Goal: Task Accomplishment & Management: Manage account settings

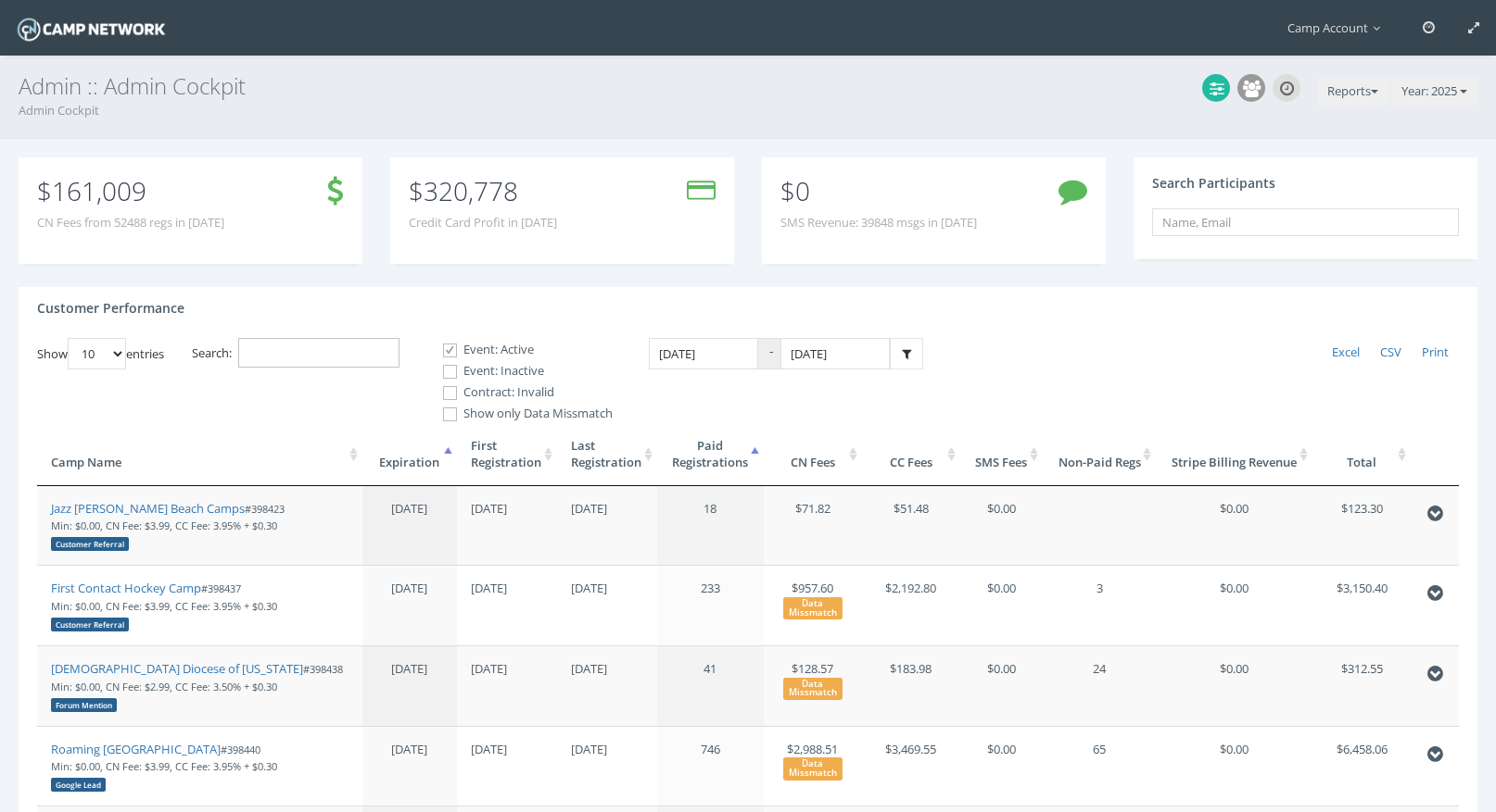
click at [340, 342] on input "Search:" at bounding box center [319, 353] width 161 height 31
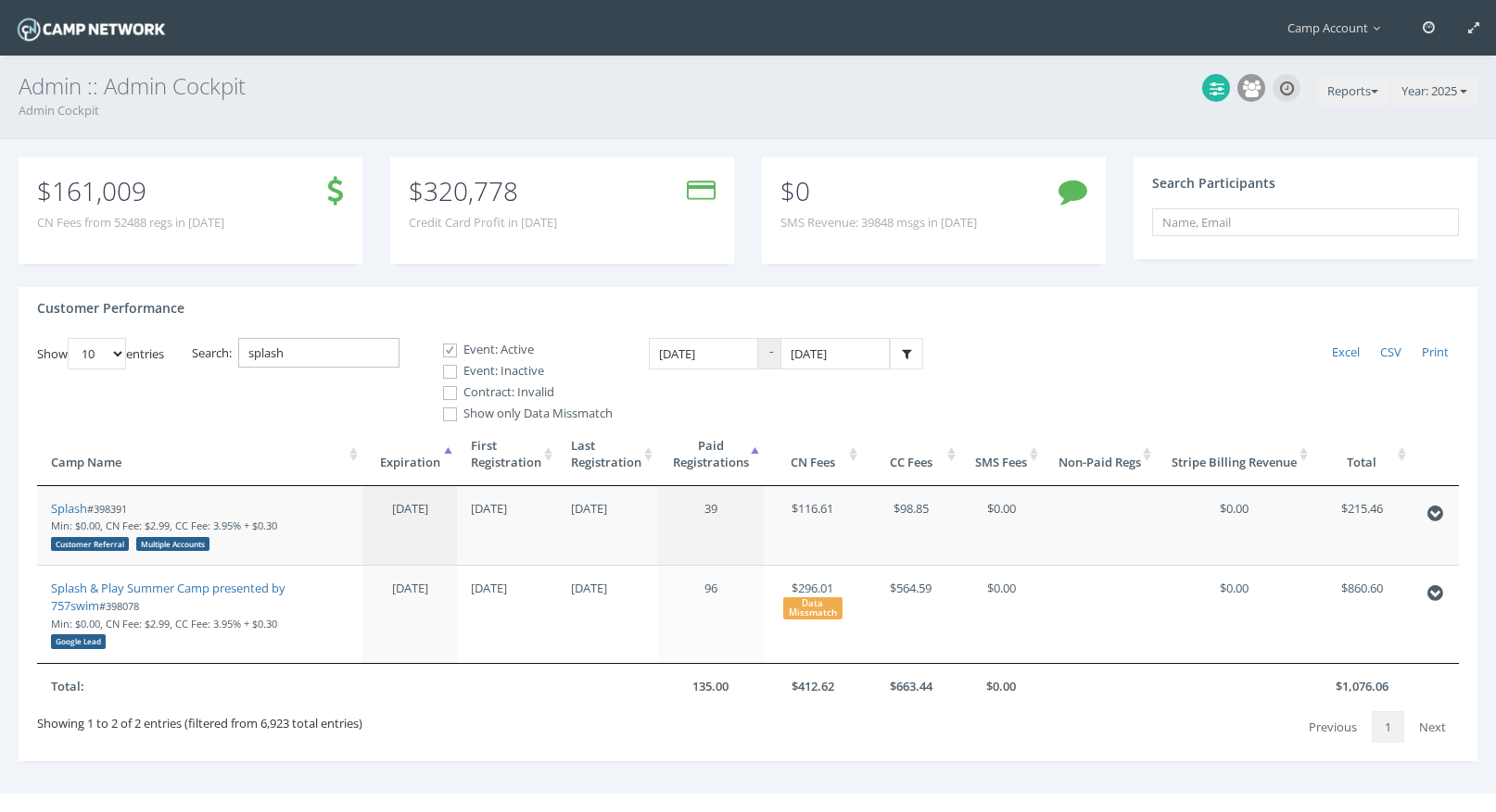
type input "splash"
drag, startPoint x: 134, startPoint y: 507, endPoint x: 96, endPoint y: 512, distance: 38.3
click at [96, 512] on small "#398391 Min: $0.00, CN Fee: $2.99, CC Fee: 3.95% + $0.30 Customer Referral Mult…" at bounding box center [164, 526] width 227 height 48
copy small "398391"
click at [320, 355] on input "splash" at bounding box center [319, 353] width 161 height 31
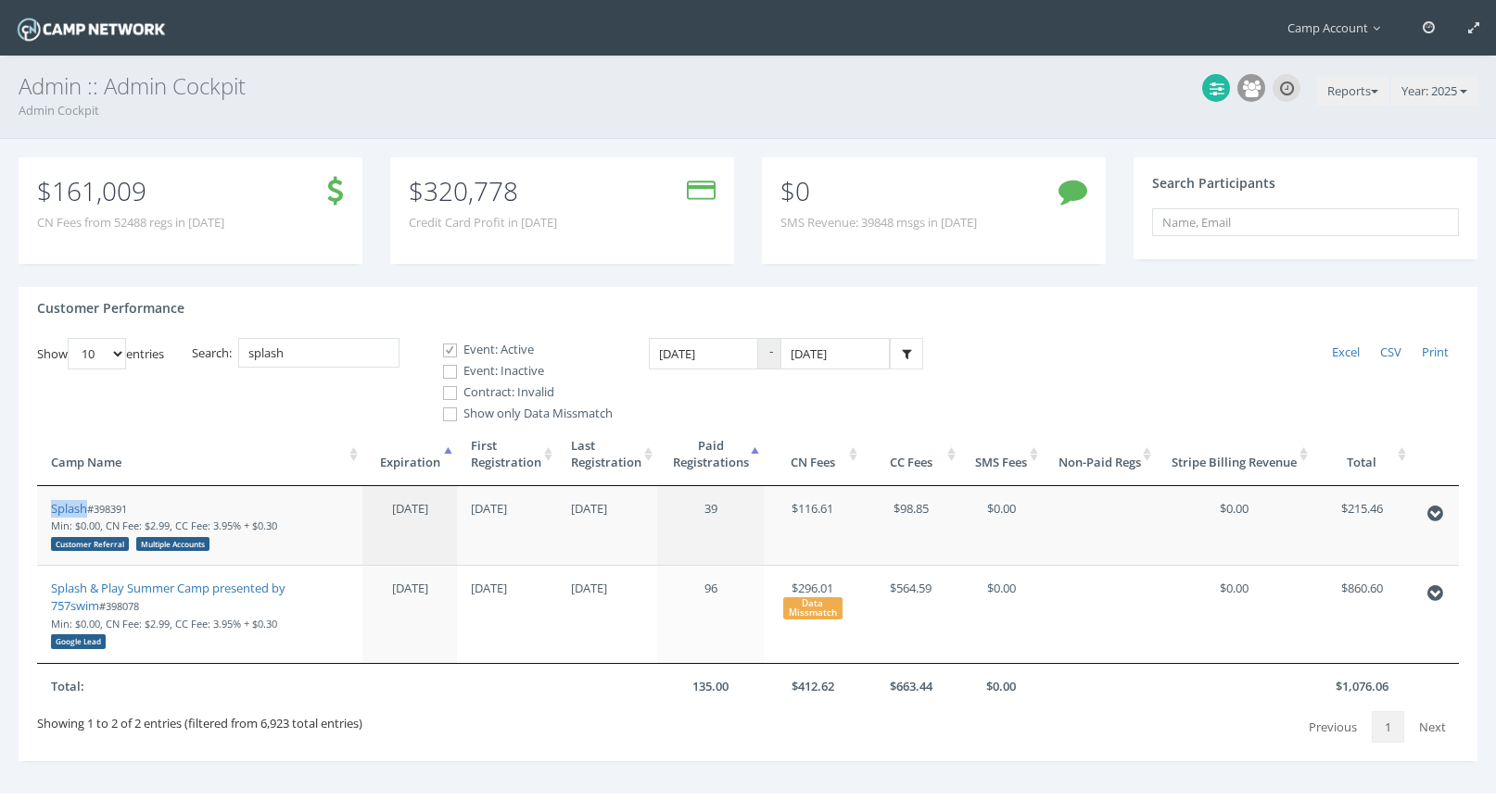
drag, startPoint x: 77, startPoint y: 511, endPoint x: 173, endPoint y: 1, distance: 519.0
click at [0, 0] on main "Camp Account My Profile My Events My Team" at bounding box center [748, 424] width 1496 height 850
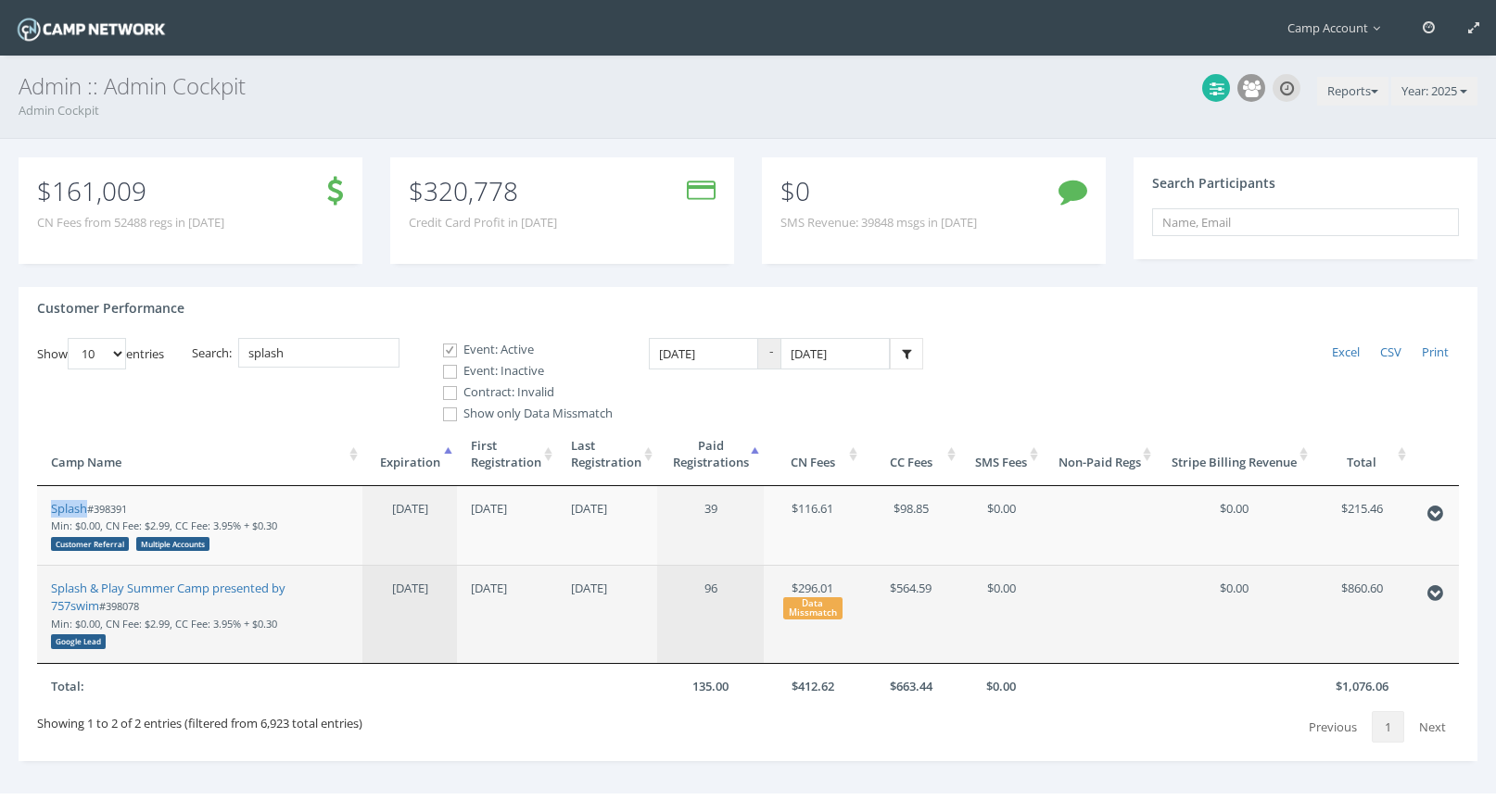
drag, startPoint x: 95, startPoint y: 609, endPoint x: 58, endPoint y: 609, distance: 37.0
click at [58, 609] on small "#398078 Min: $0.00, CN Fee: $2.99, CC Fee: 3.95% + $0.30 Google Lead" at bounding box center [164, 623] width 227 height 48
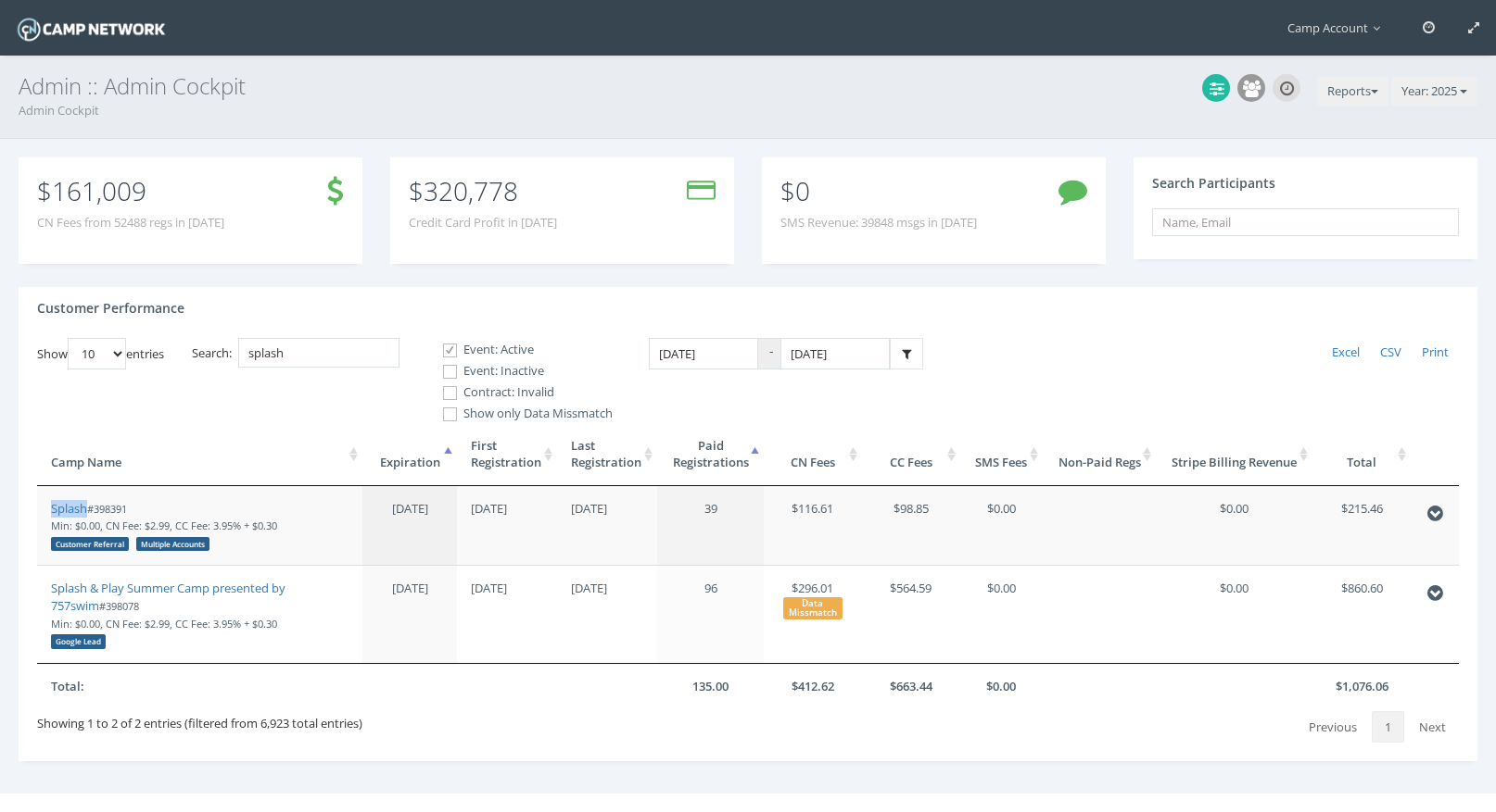
copy small "398078"
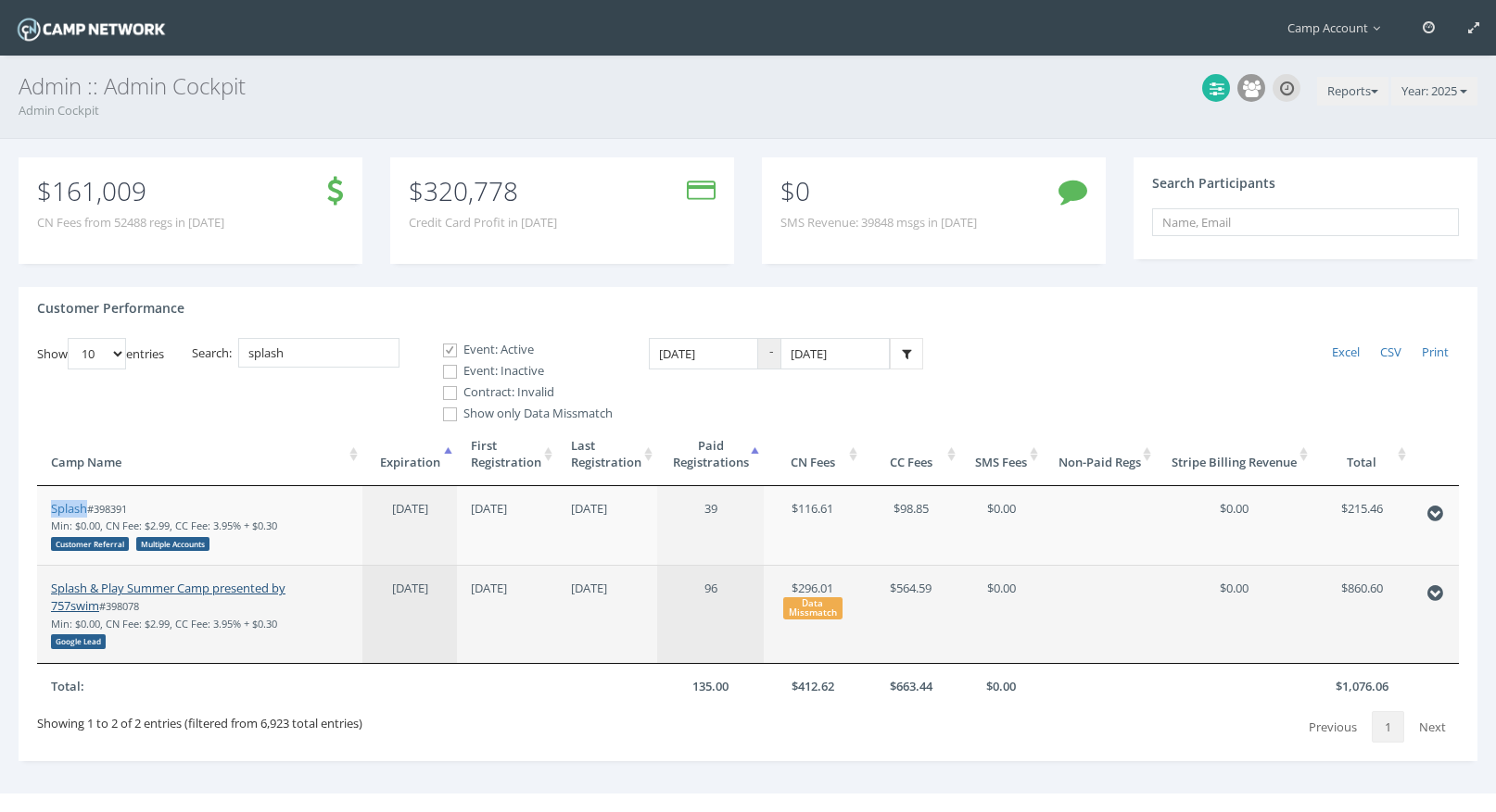
click at [221, 593] on link "Splash & Play Summer Camp presented by 757swim" at bounding box center [168, 596] width 234 height 35
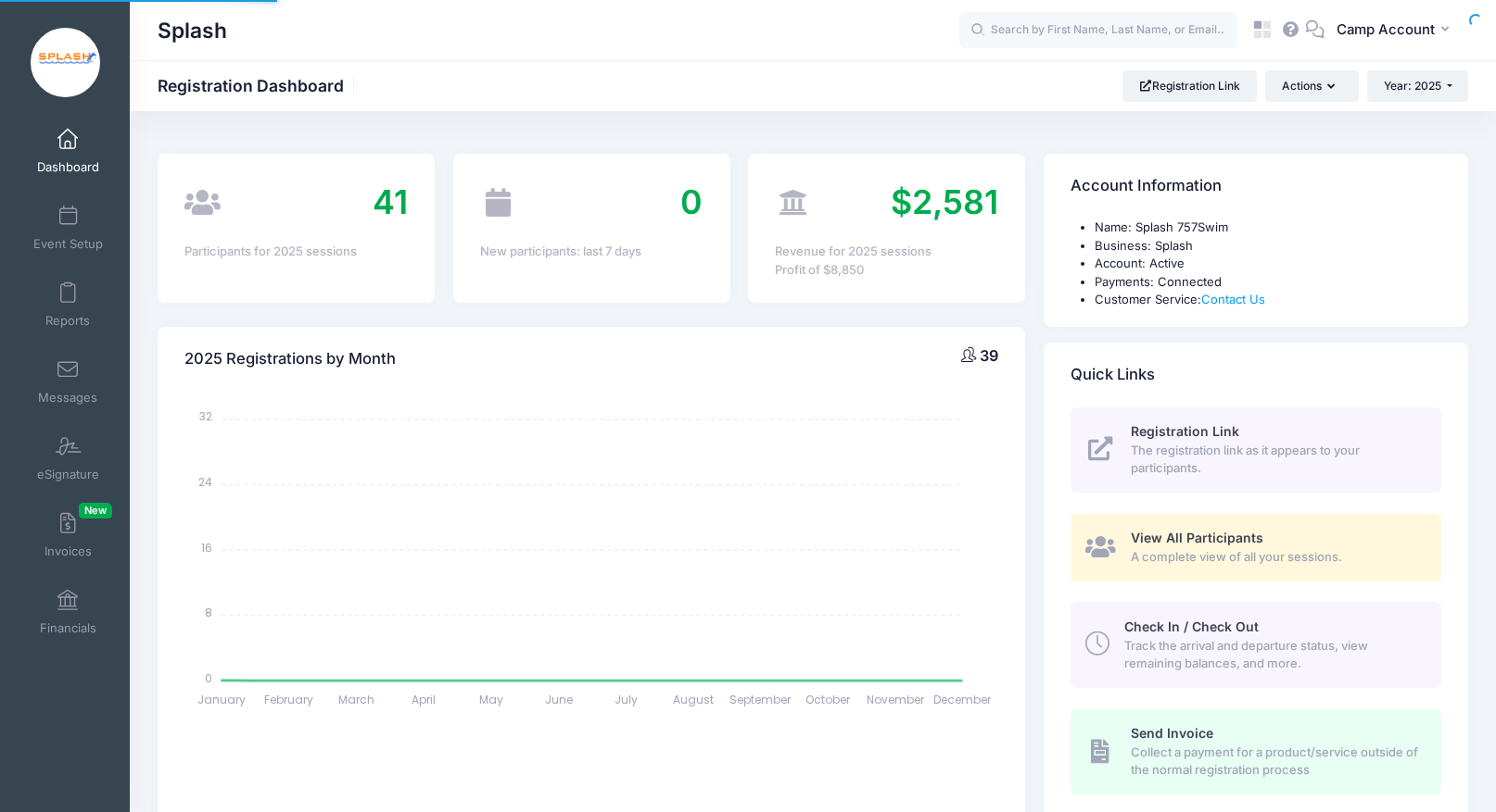
select select
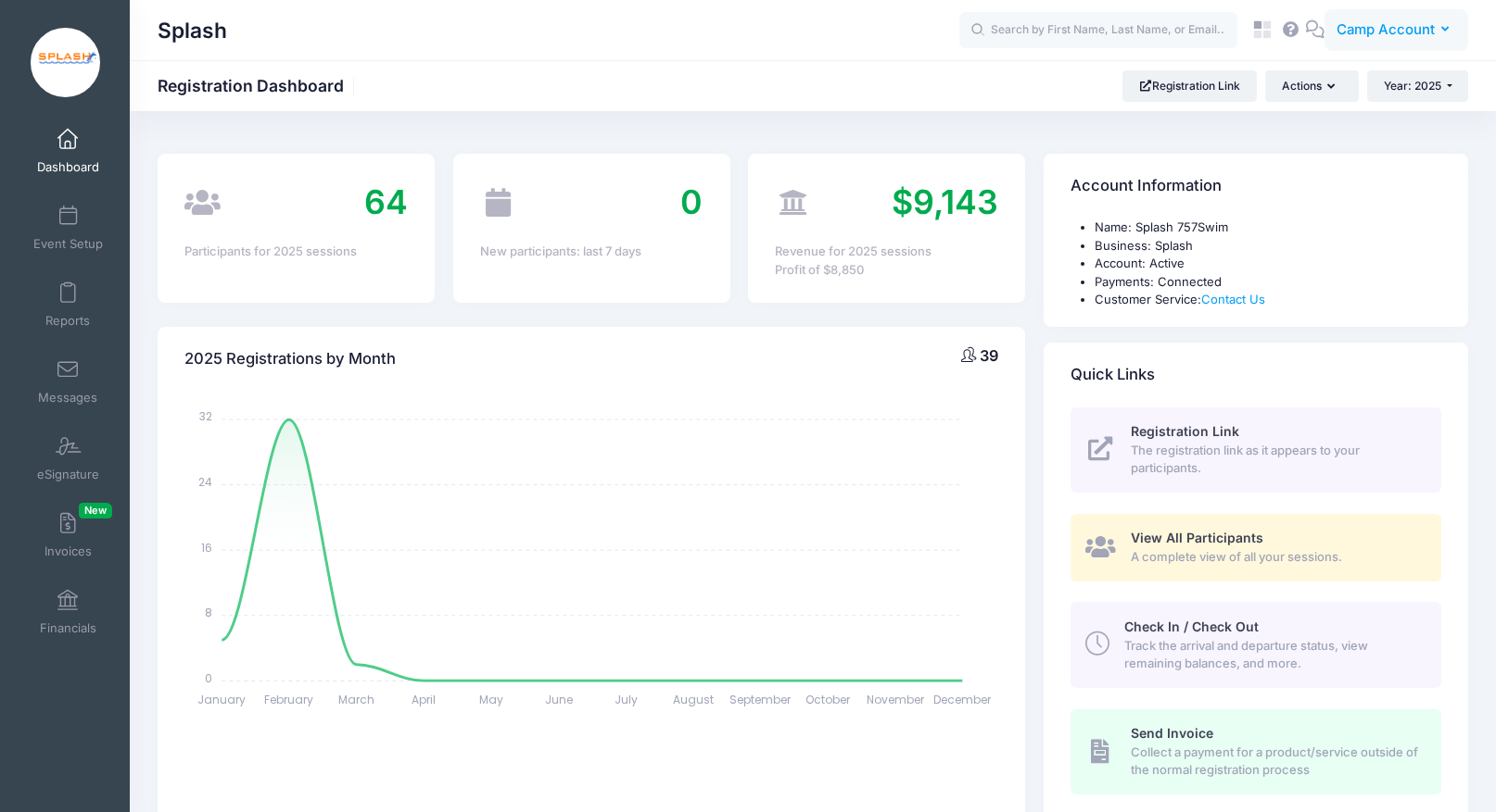
click at [1375, 41] on button "CA Camp Account" at bounding box center [1395, 30] width 143 height 43
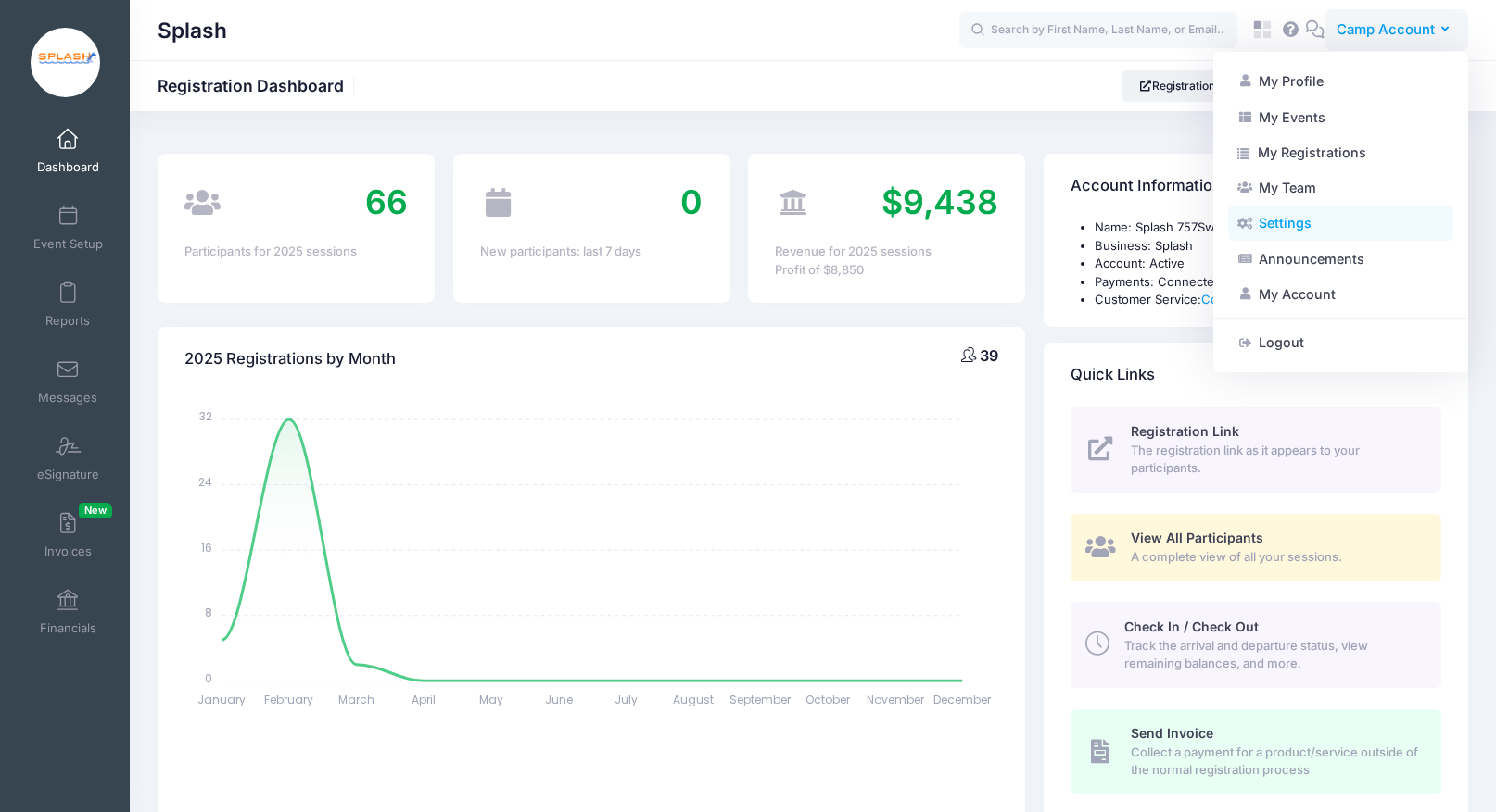
click at [1320, 221] on link "Settings" at bounding box center [1341, 224] width 226 height 36
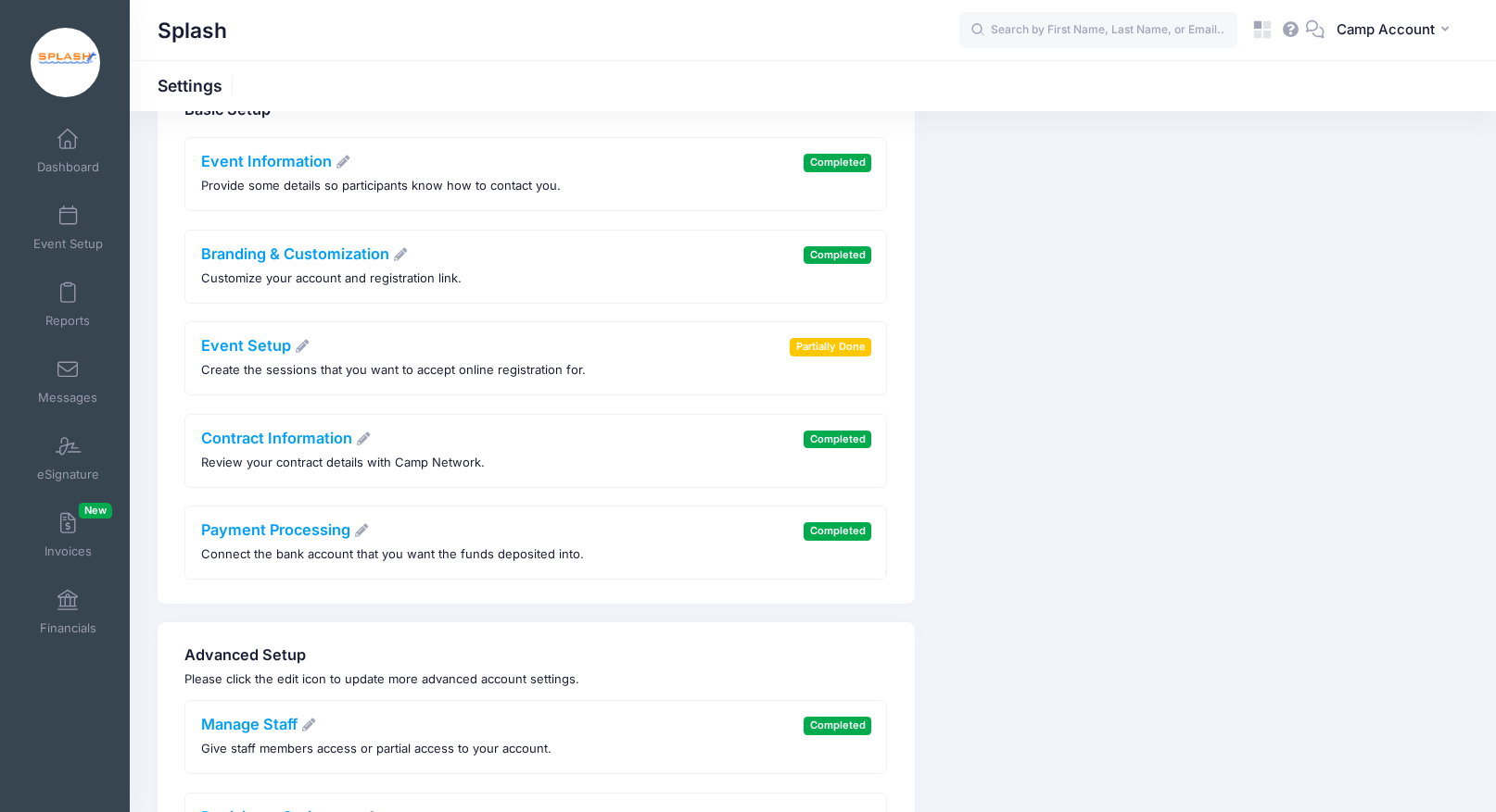
scroll to position [80, 0]
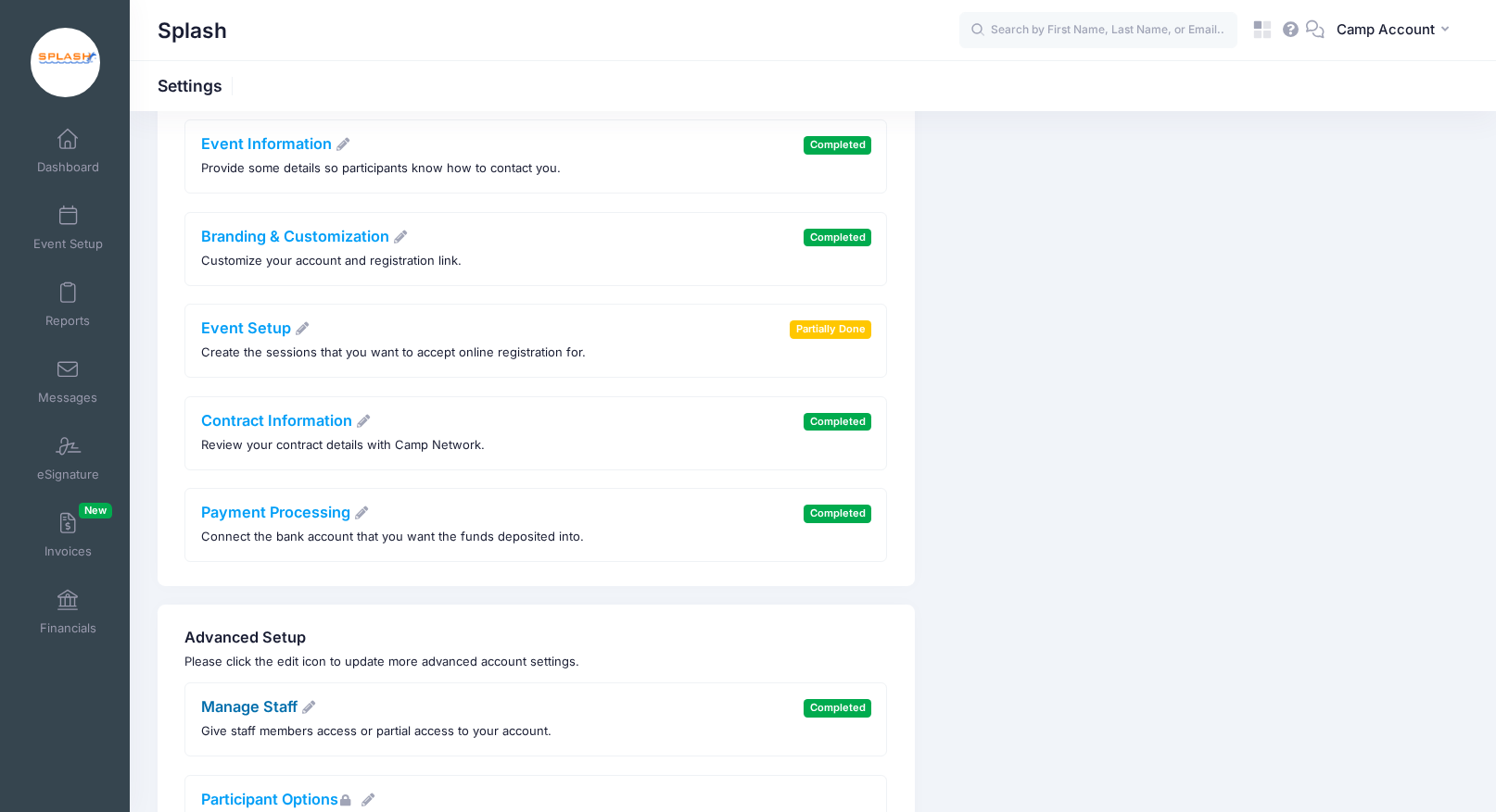
click at [275, 702] on link "Manage Staff" at bounding box center [258, 706] width 116 height 19
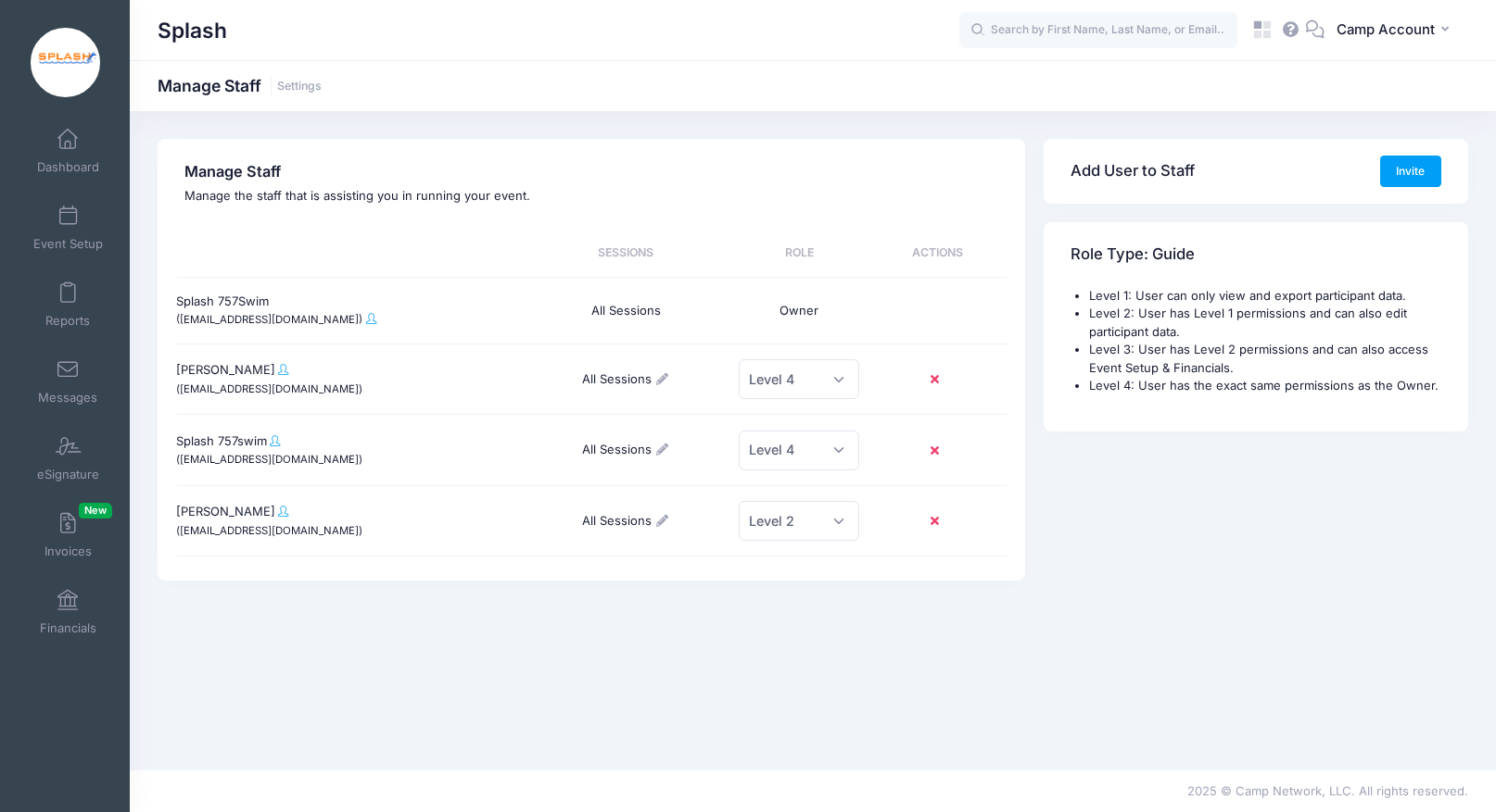
click at [390, 254] on div at bounding box center [349, 253] width 346 height 31
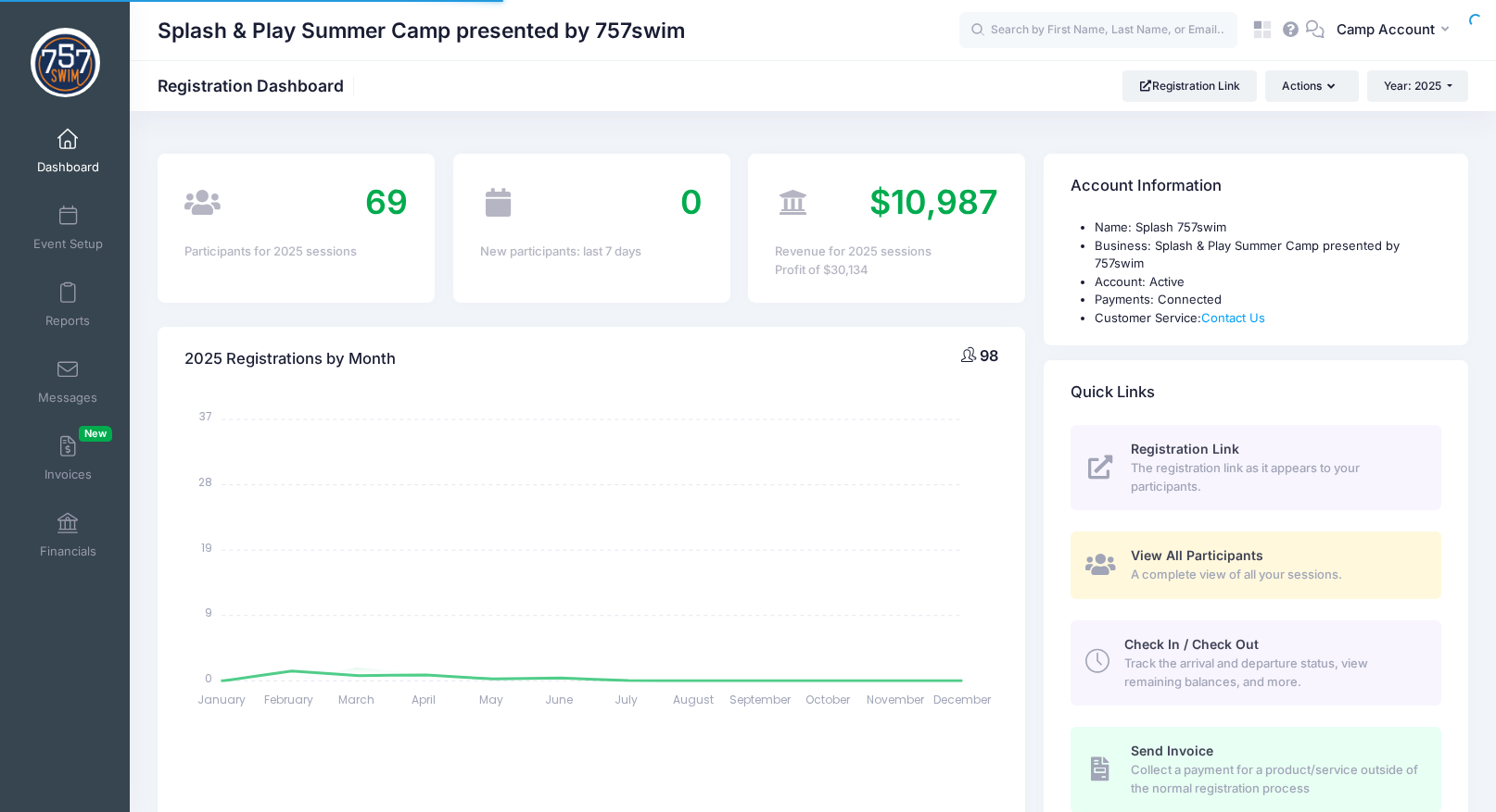
select select
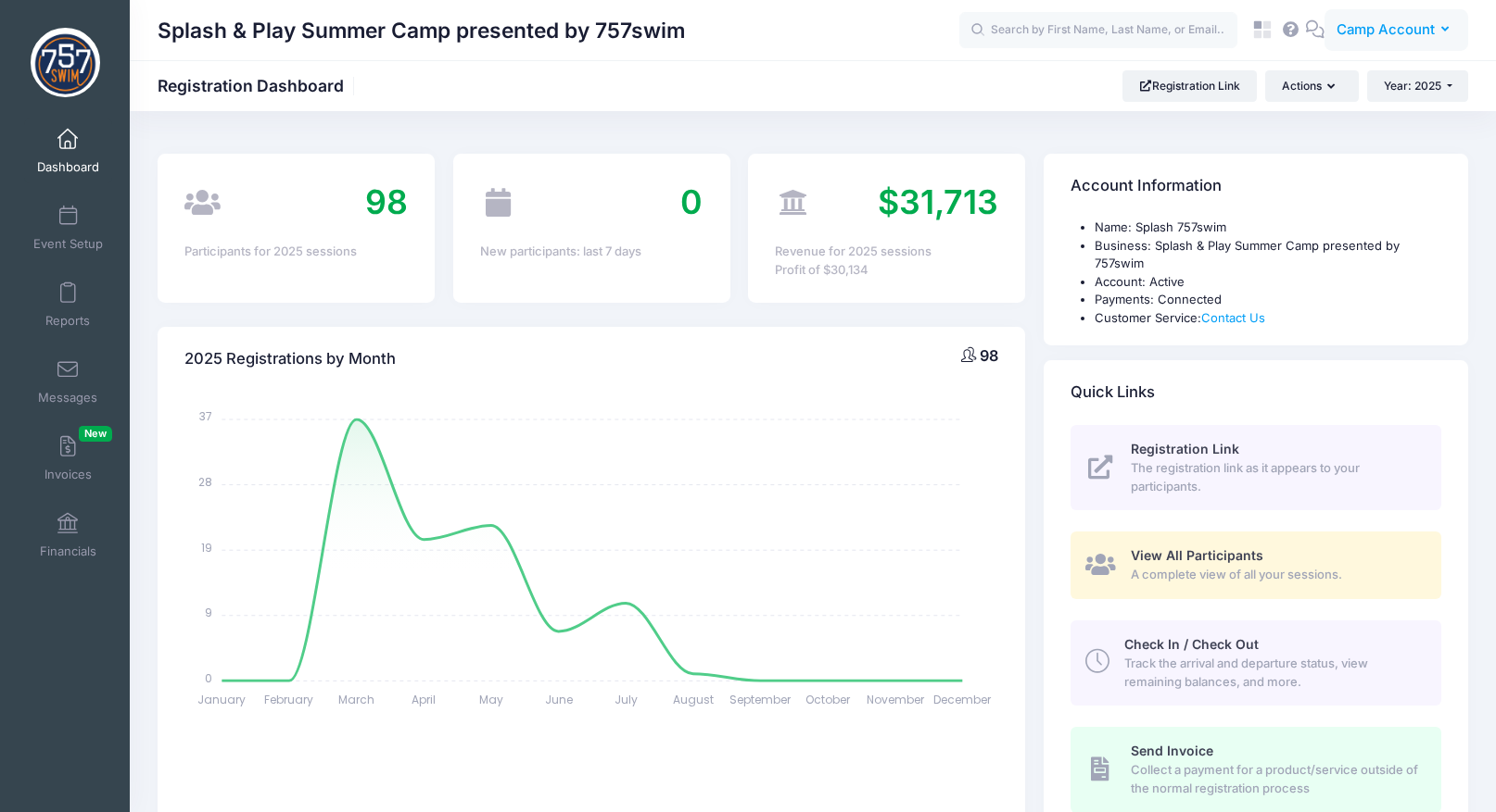
click at [1342, 32] on span "Camp Account" at bounding box center [1385, 30] width 98 height 21
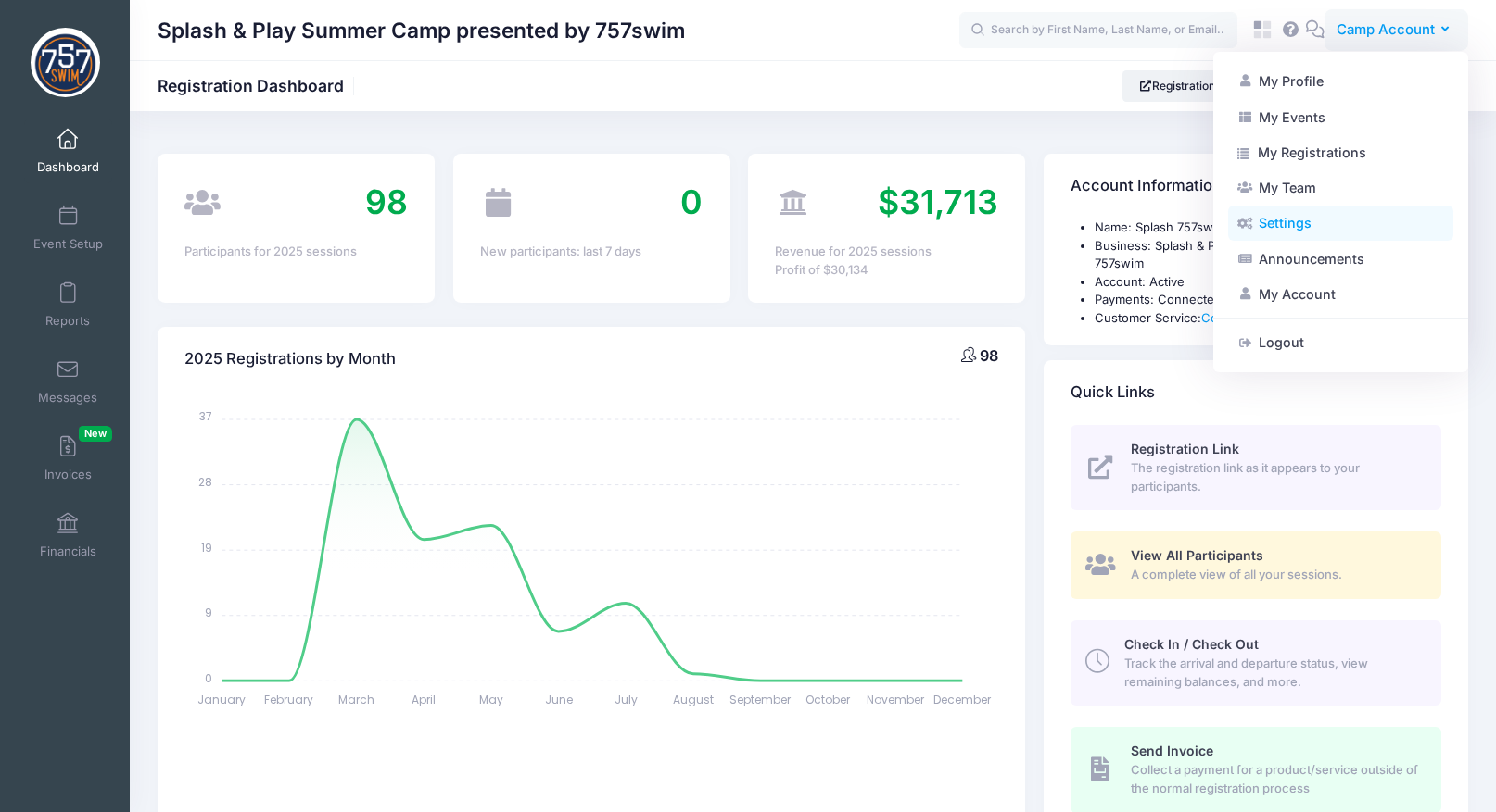
click at [1298, 232] on link "Settings" at bounding box center [1341, 224] width 226 height 36
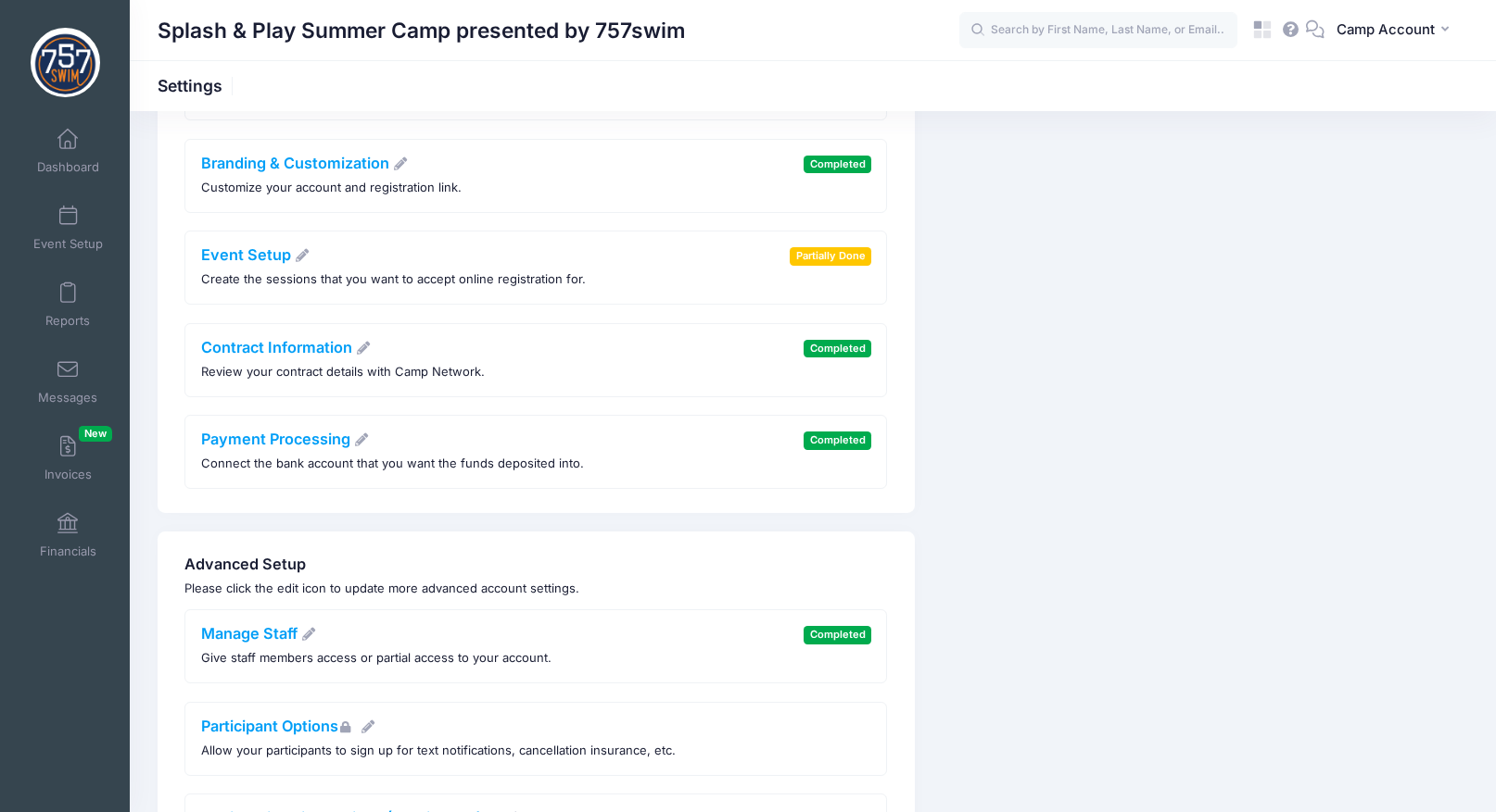
scroll to position [207, 0]
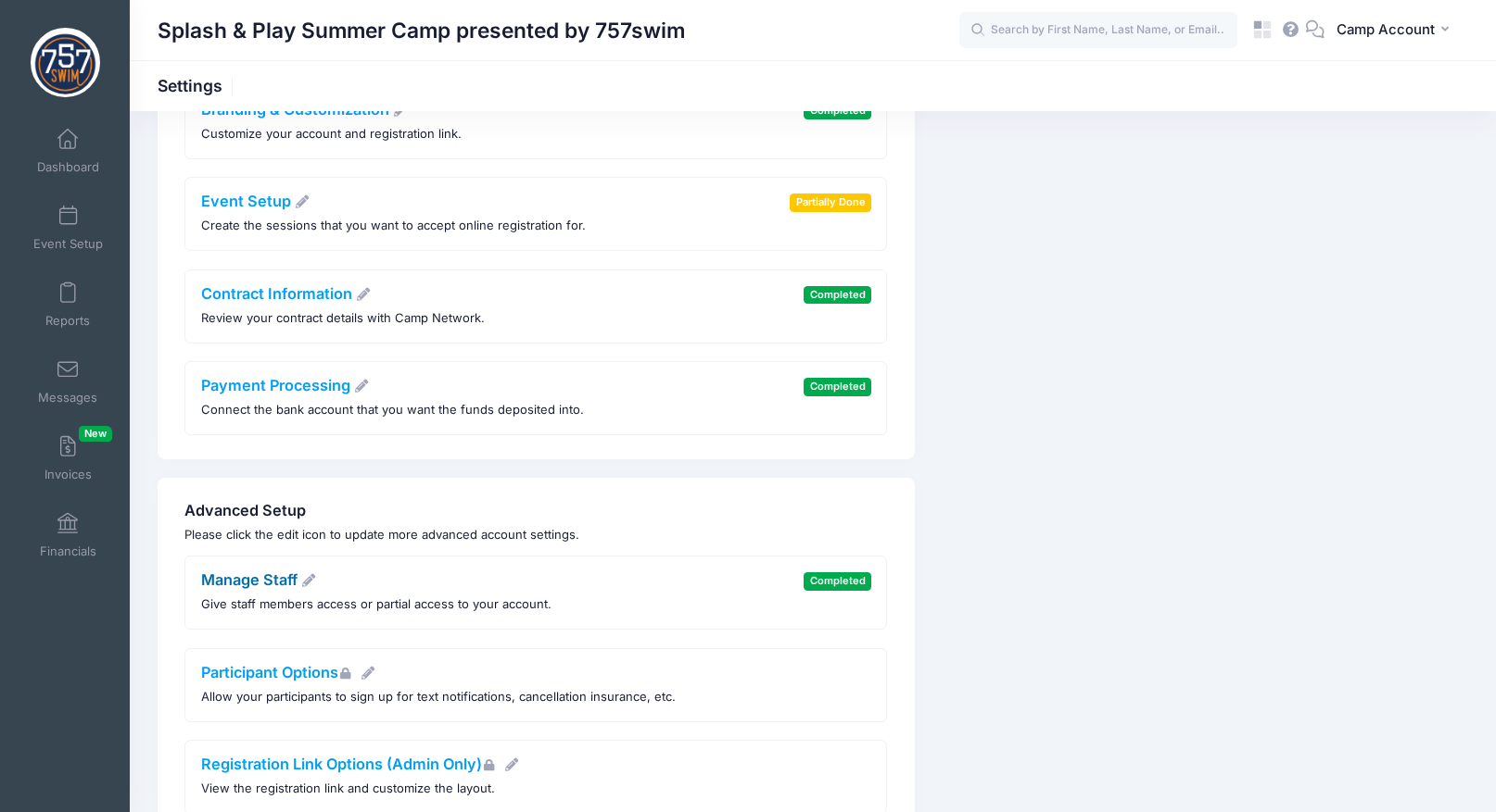
click at [267, 581] on link "Manage Staff" at bounding box center [258, 580] width 116 height 19
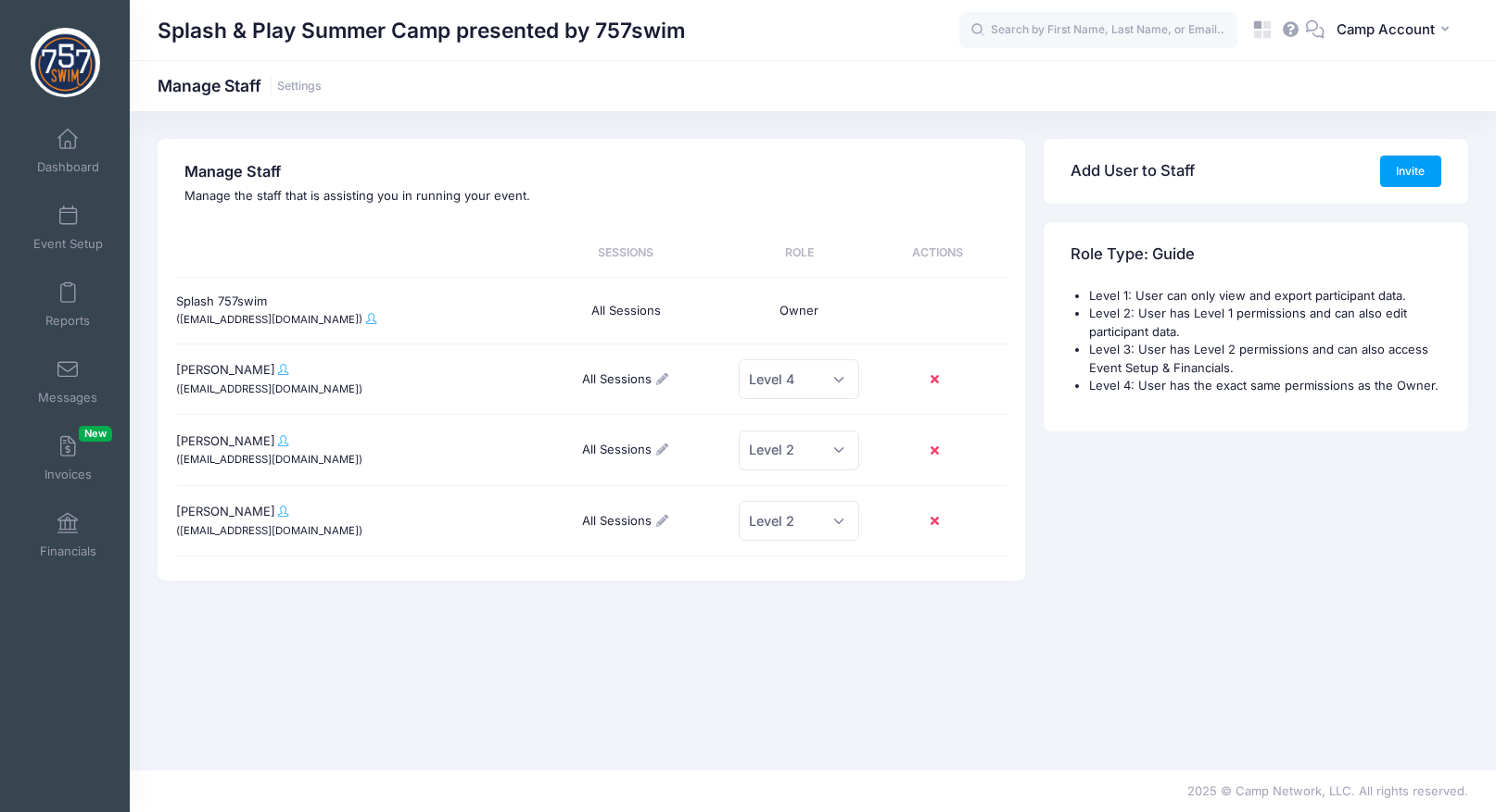
click at [535, 206] on div "Manage Staff Manage the staff that is assisting you in running your event. Sess…" at bounding box center [591, 359] width 868 height 442
click at [1370, 30] on span "Camp Account" at bounding box center [1385, 30] width 98 height 21
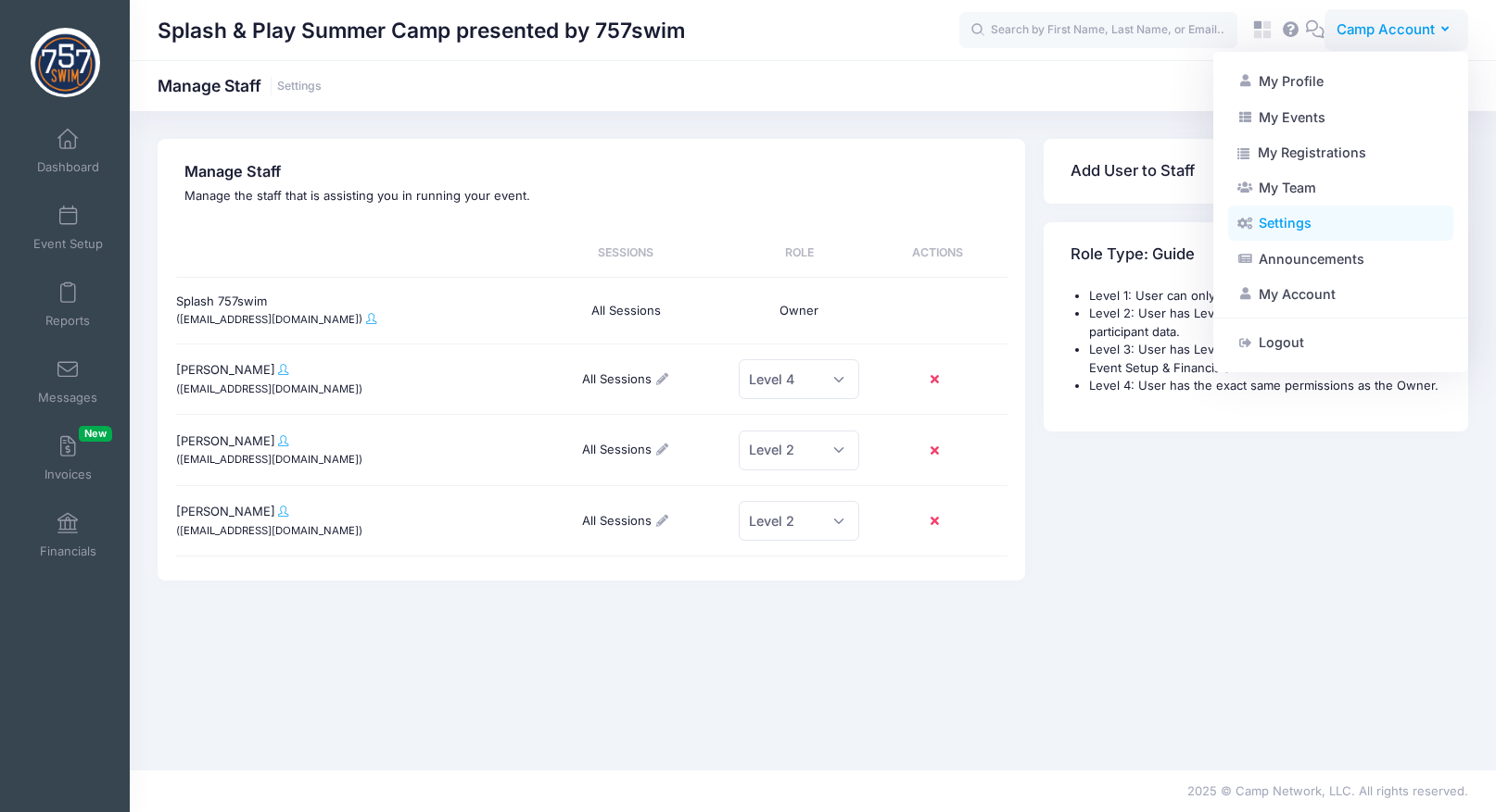
click at [1311, 225] on link "Settings" at bounding box center [1341, 224] width 226 height 36
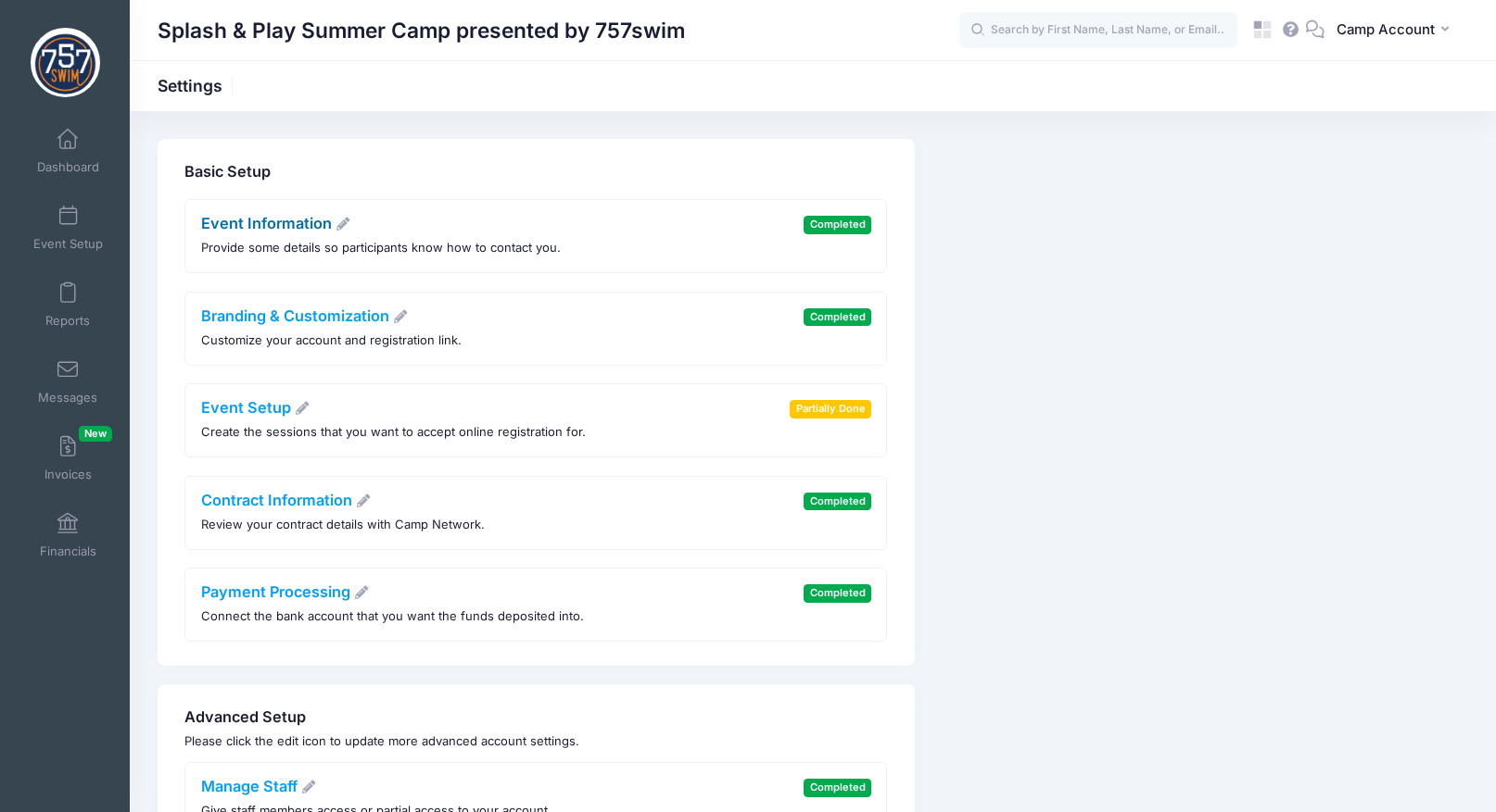
click at [288, 226] on link "Event Information" at bounding box center [276, 223] width 150 height 19
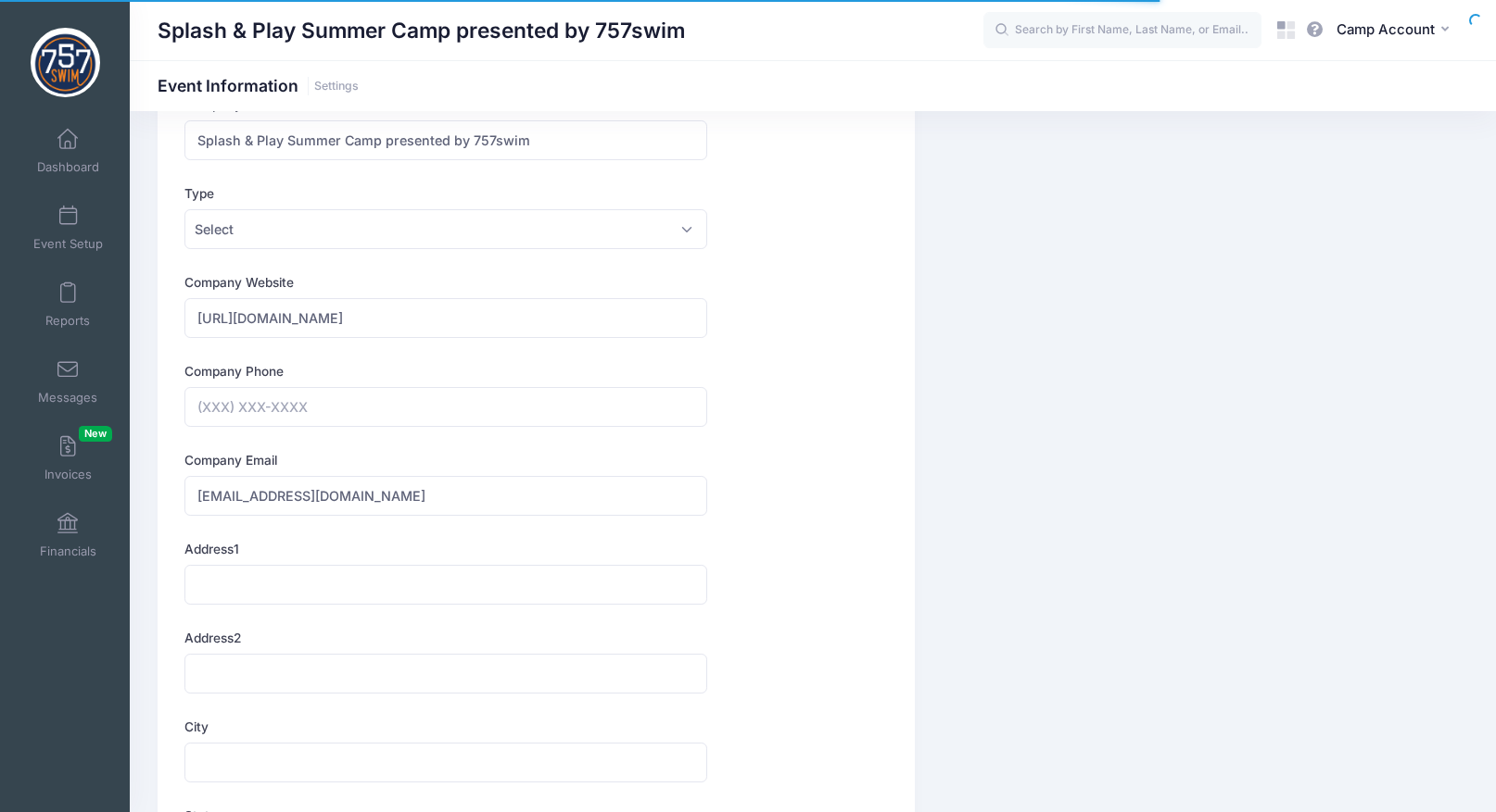
type input "(757) 250-7885"
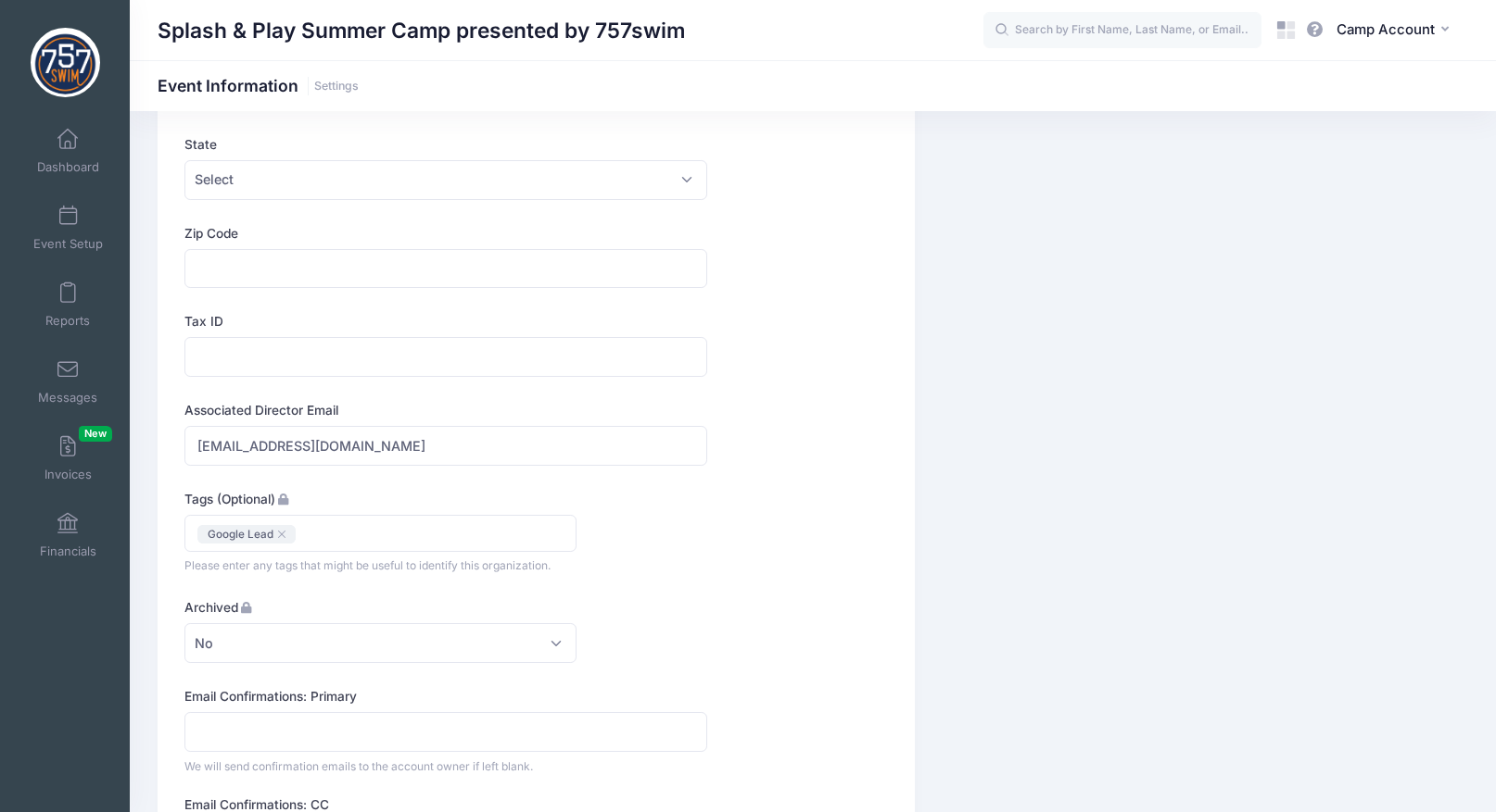
scroll to position [821, 0]
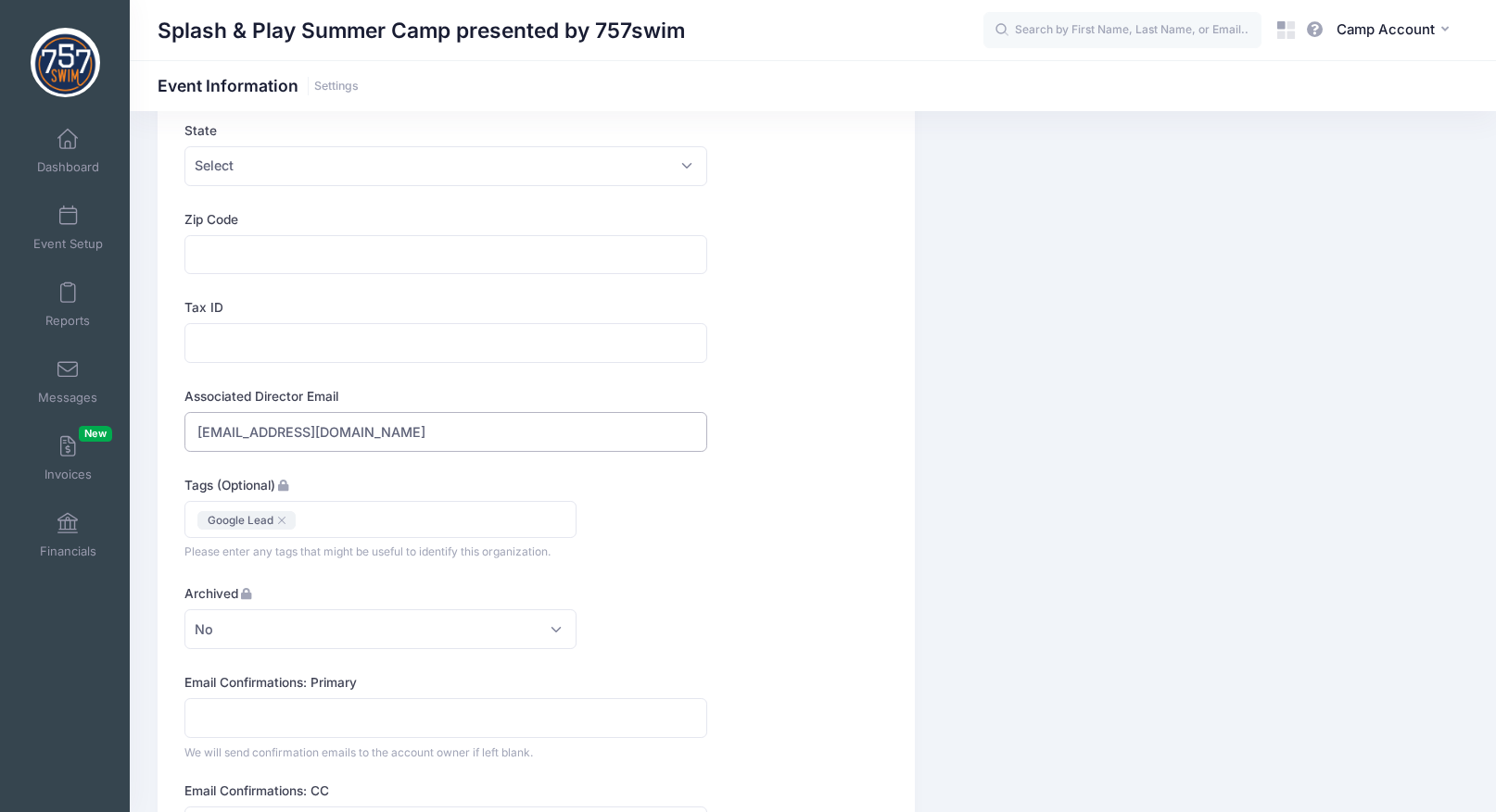
drag, startPoint x: 417, startPoint y: 426, endPoint x: 186, endPoint y: 421, distance: 231.1
click at [186, 421] on input "director@757swim.com" at bounding box center [445, 432] width 522 height 40
paste input "coachlindsay"
type input "coachlindsay@757swim.com"
click at [829, 554] on div "Company Name Splash & Play Summer Camp presented by 757swim Type Select Academi…" at bounding box center [536, 522] width 721 height 2225
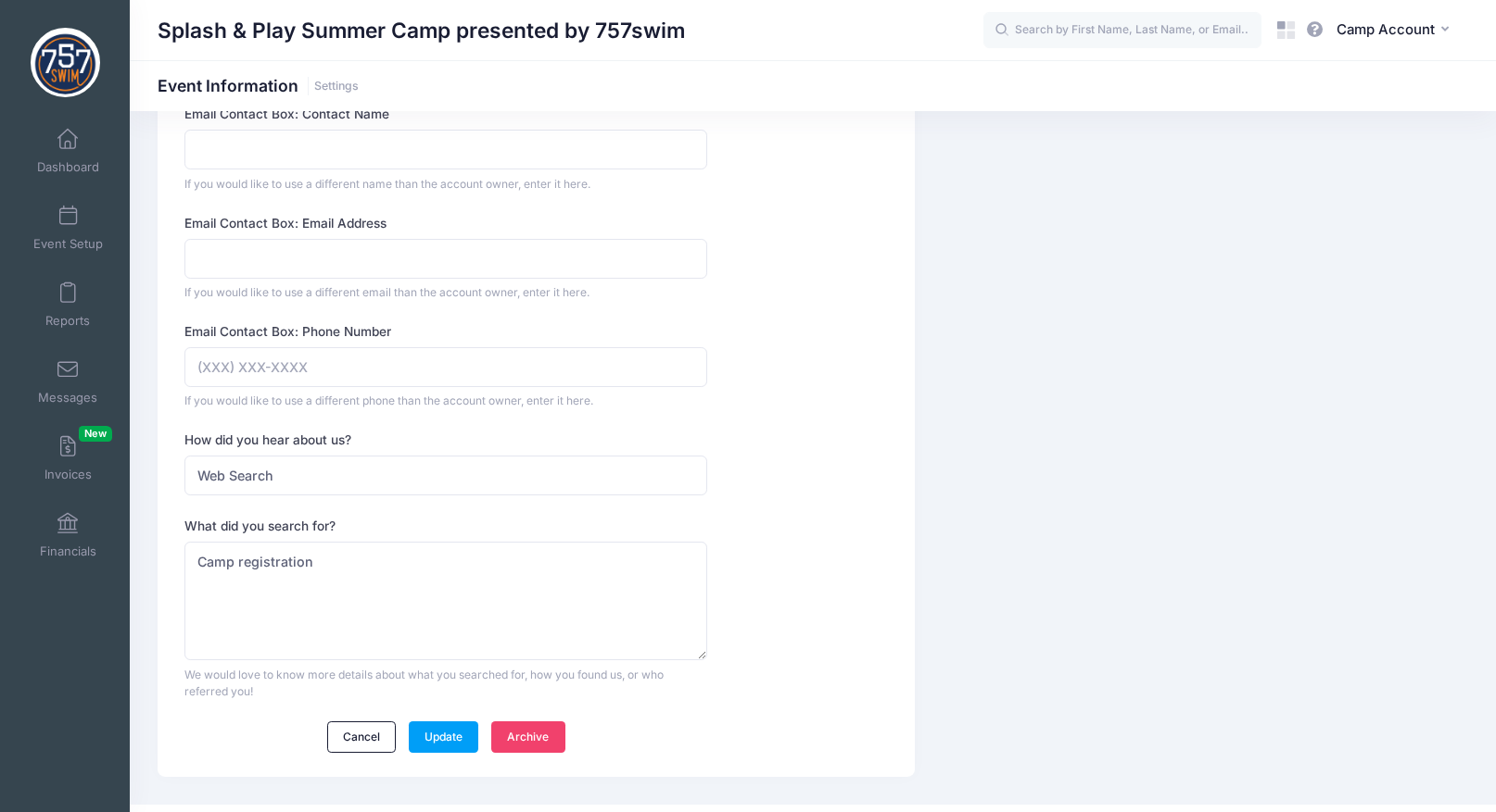
scroll to position [1737, 0]
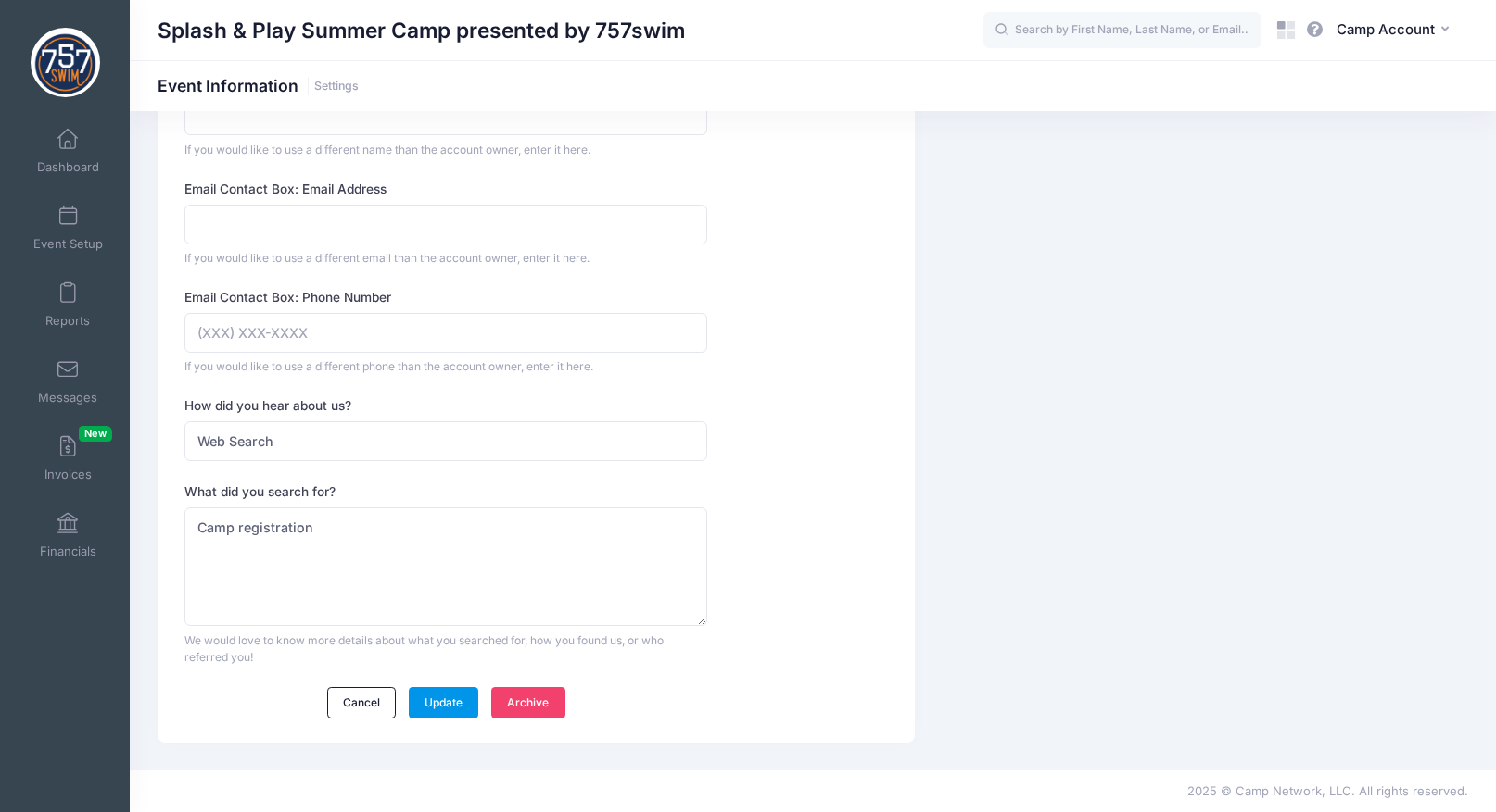
click at [450, 689] on link "Update" at bounding box center [443, 703] width 70 height 32
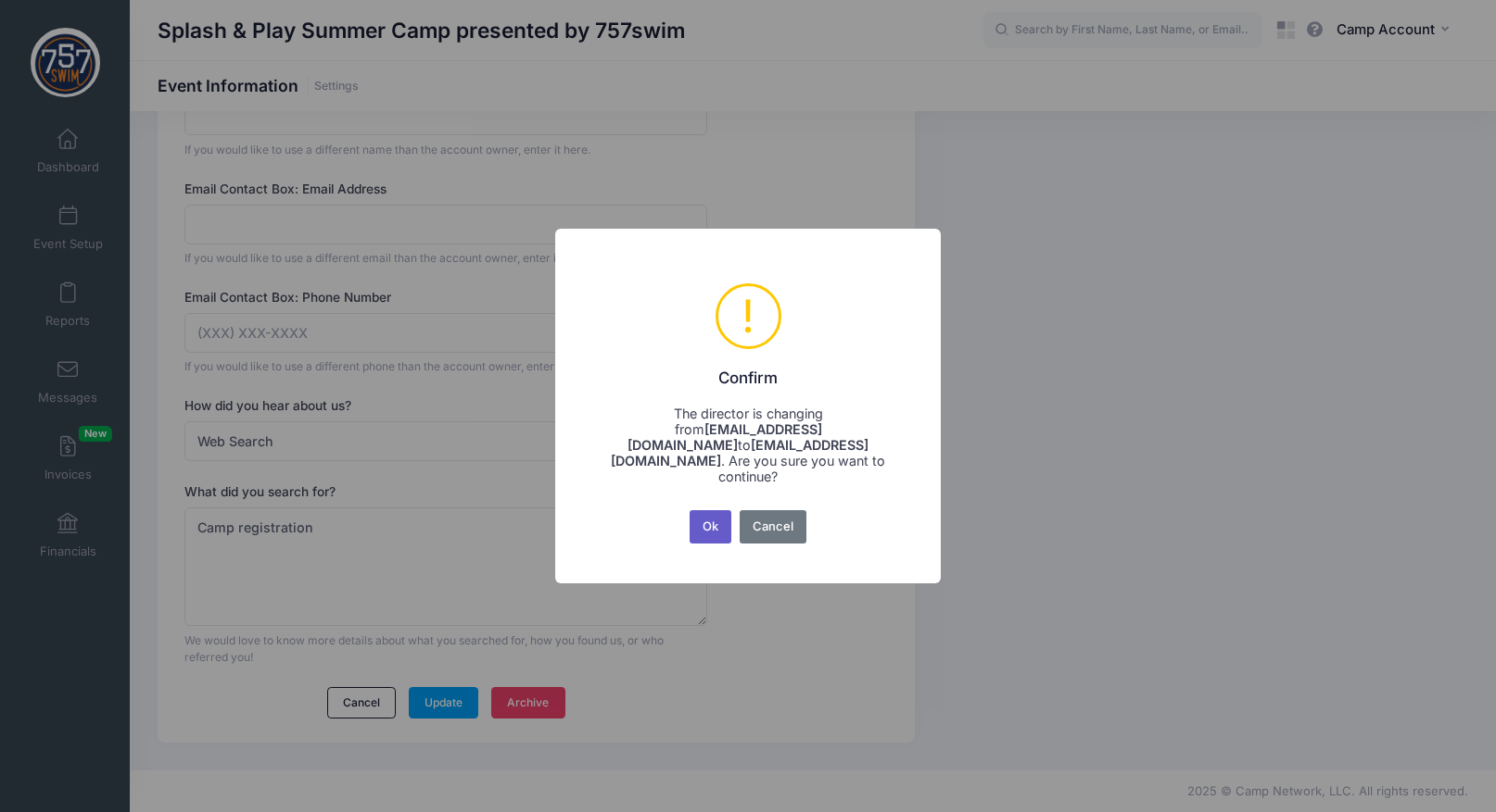
click at [723, 521] on button "Ok" at bounding box center [710, 527] width 43 height 34
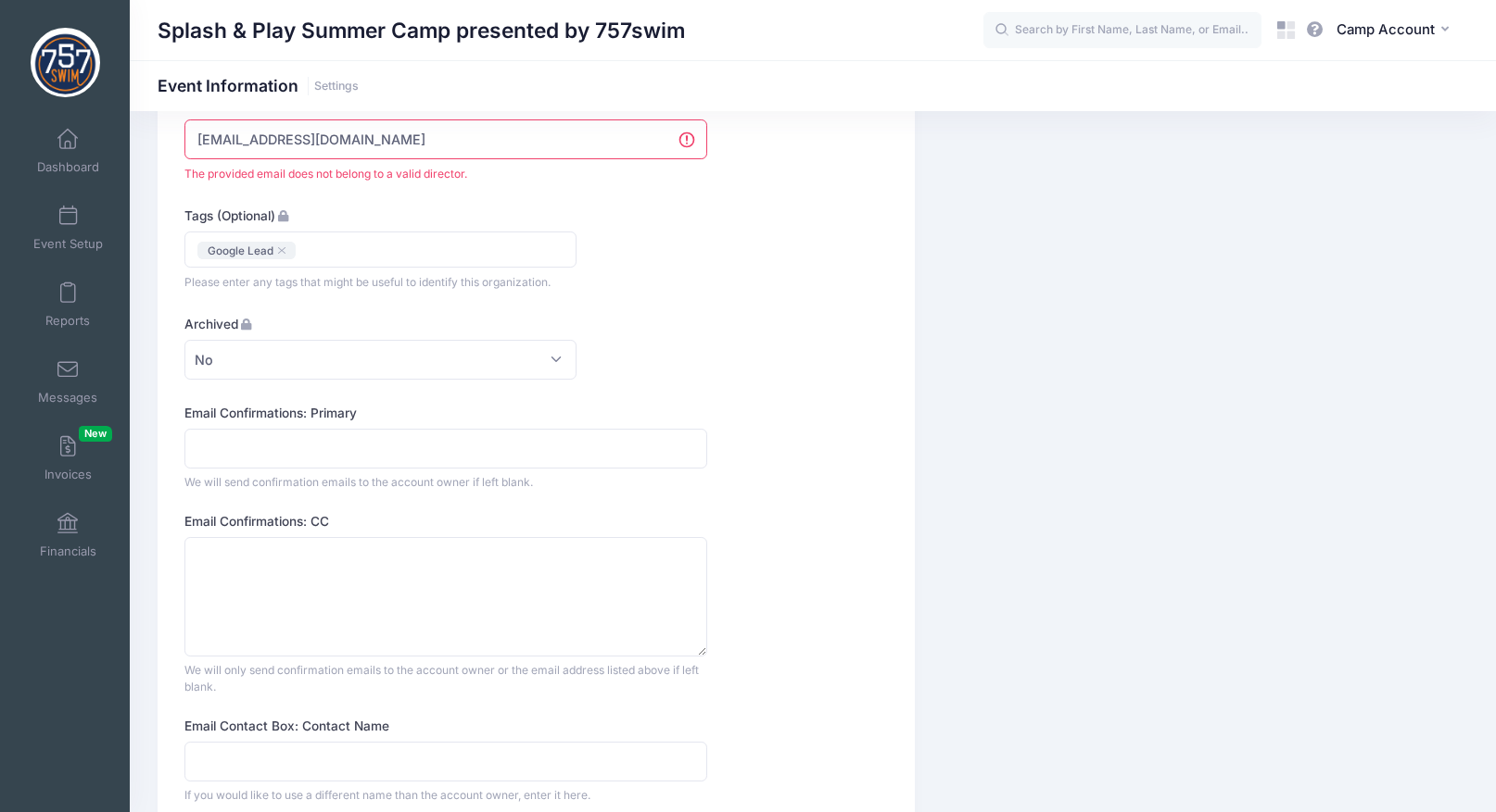
scroll to position [1113, 0]
click at [427, 142] on input "[EMAIL_ADDRESS][DOMAIN_NAME]" at bounding box center [445, 140] width 522 height 40
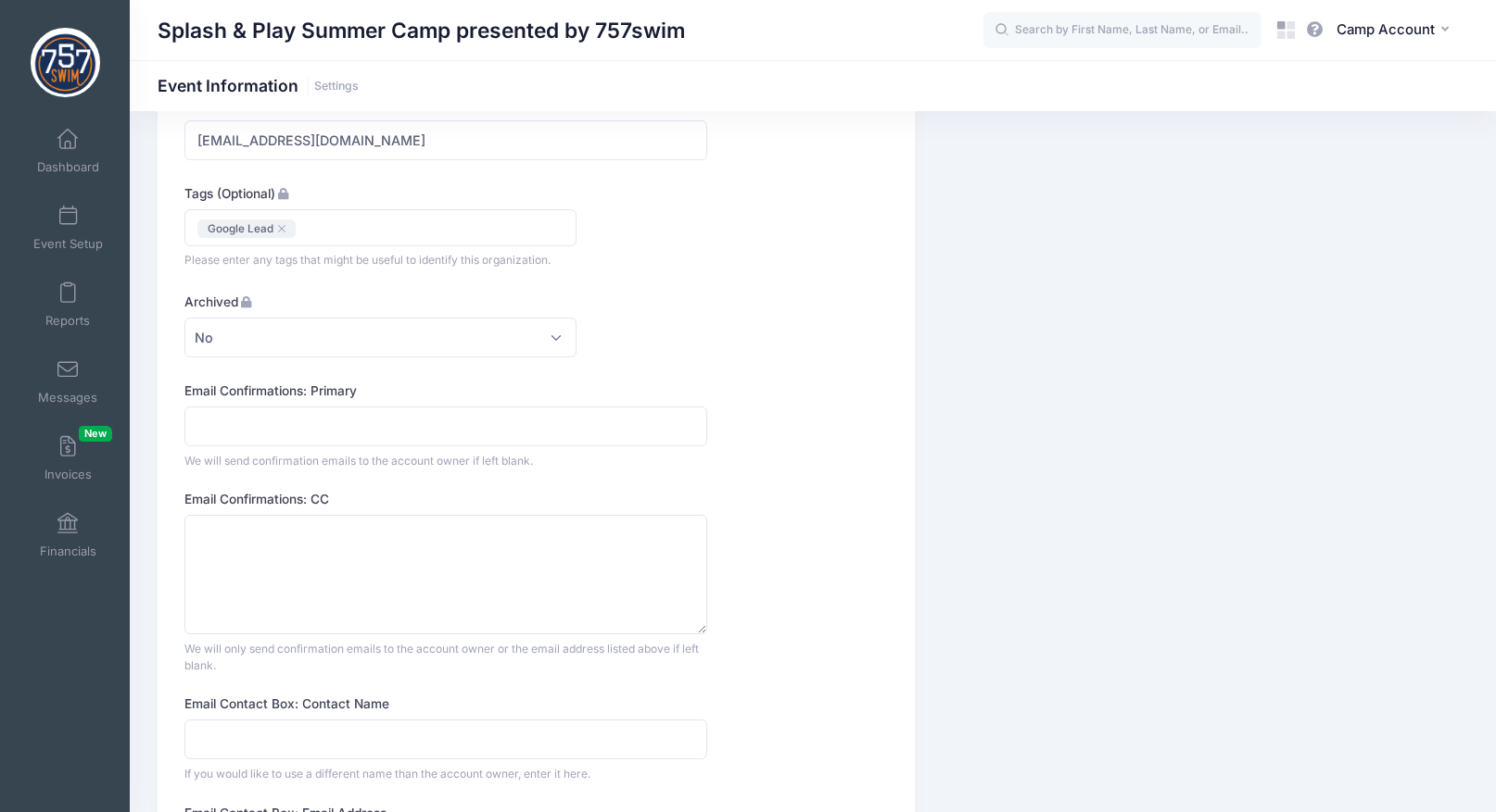
click at [652, 205] on form "Company Name Splash & Play Summer Camp presented by 757swim Type Select Academi…" at bounding box center [445, 230] width 522 height 2225
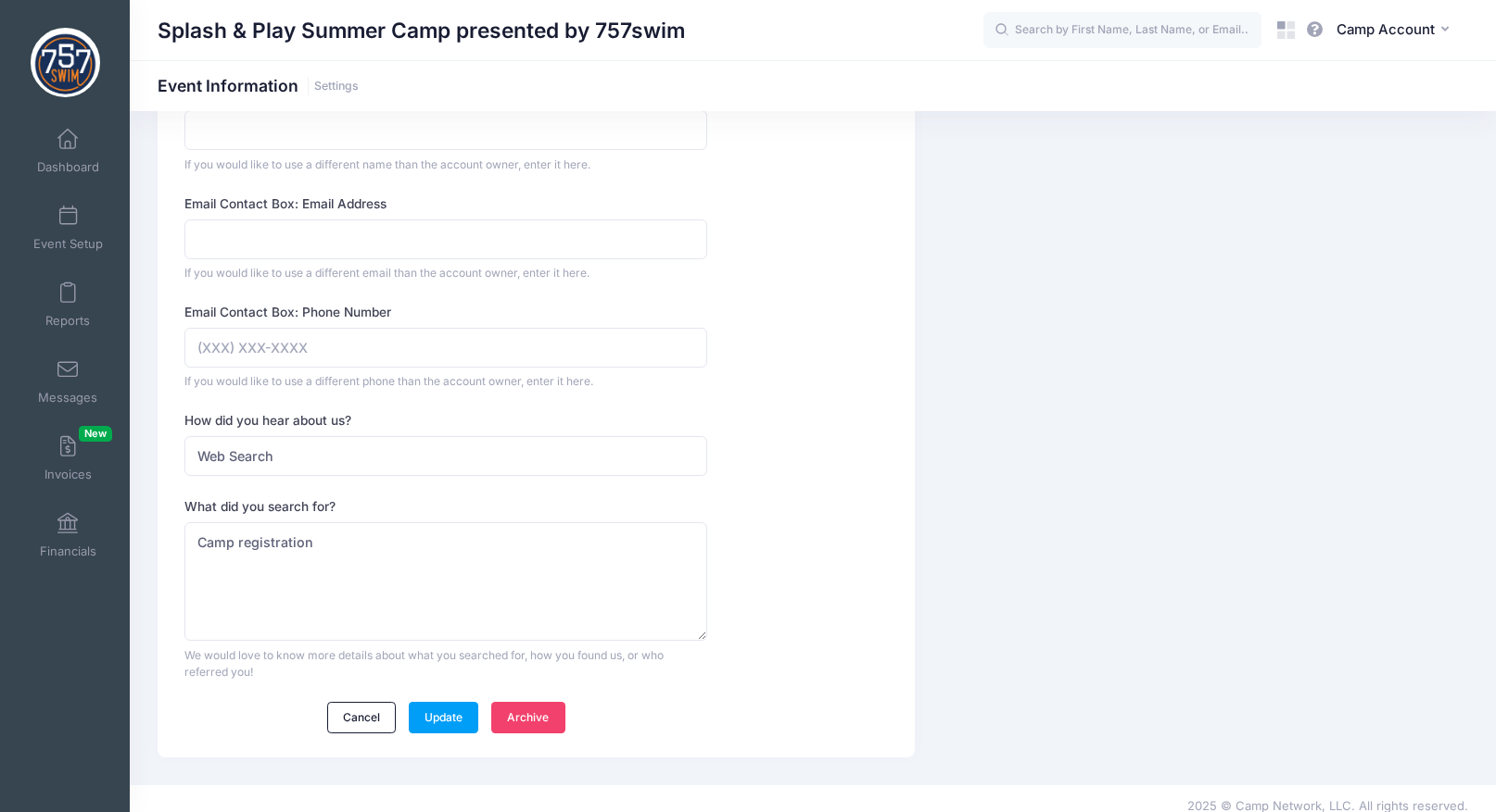
scroll to position [1737, 0]
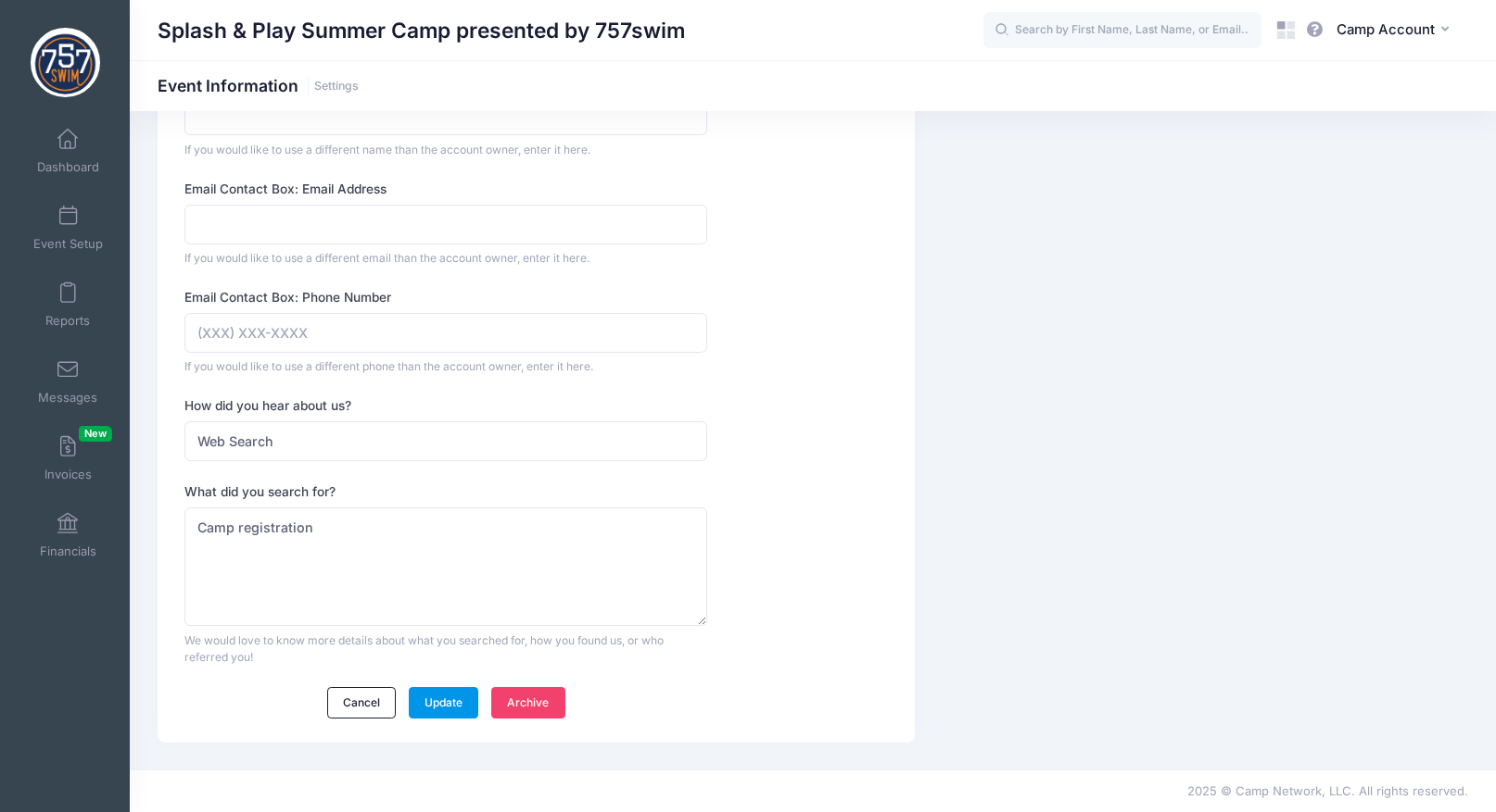
click at [459, 701] on link "Update" at bounding box center [443, 703] width 70 height 32
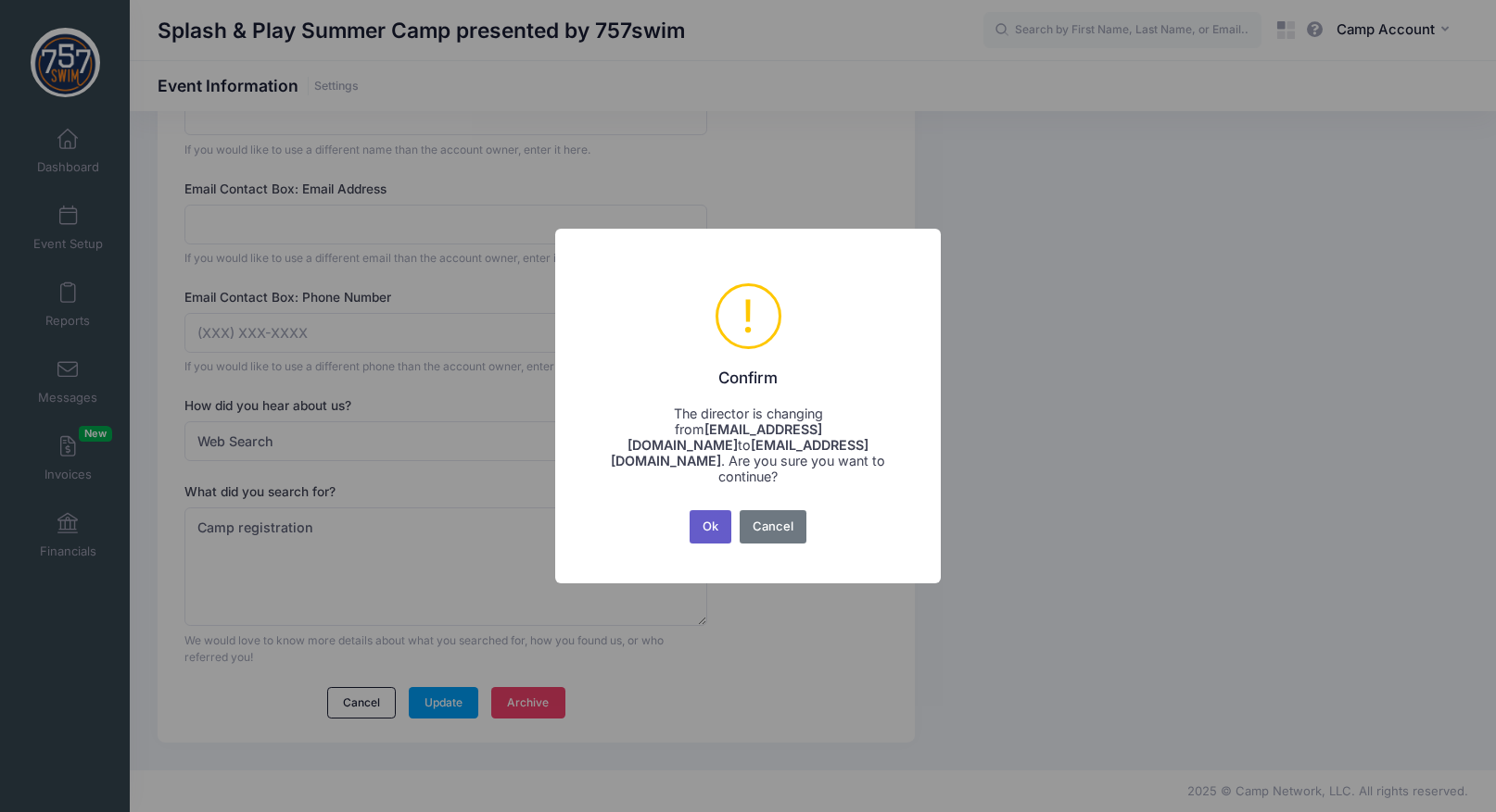
click at [712, 521] on button "Ok" at bounding box center [710, 527] width 43 height 34
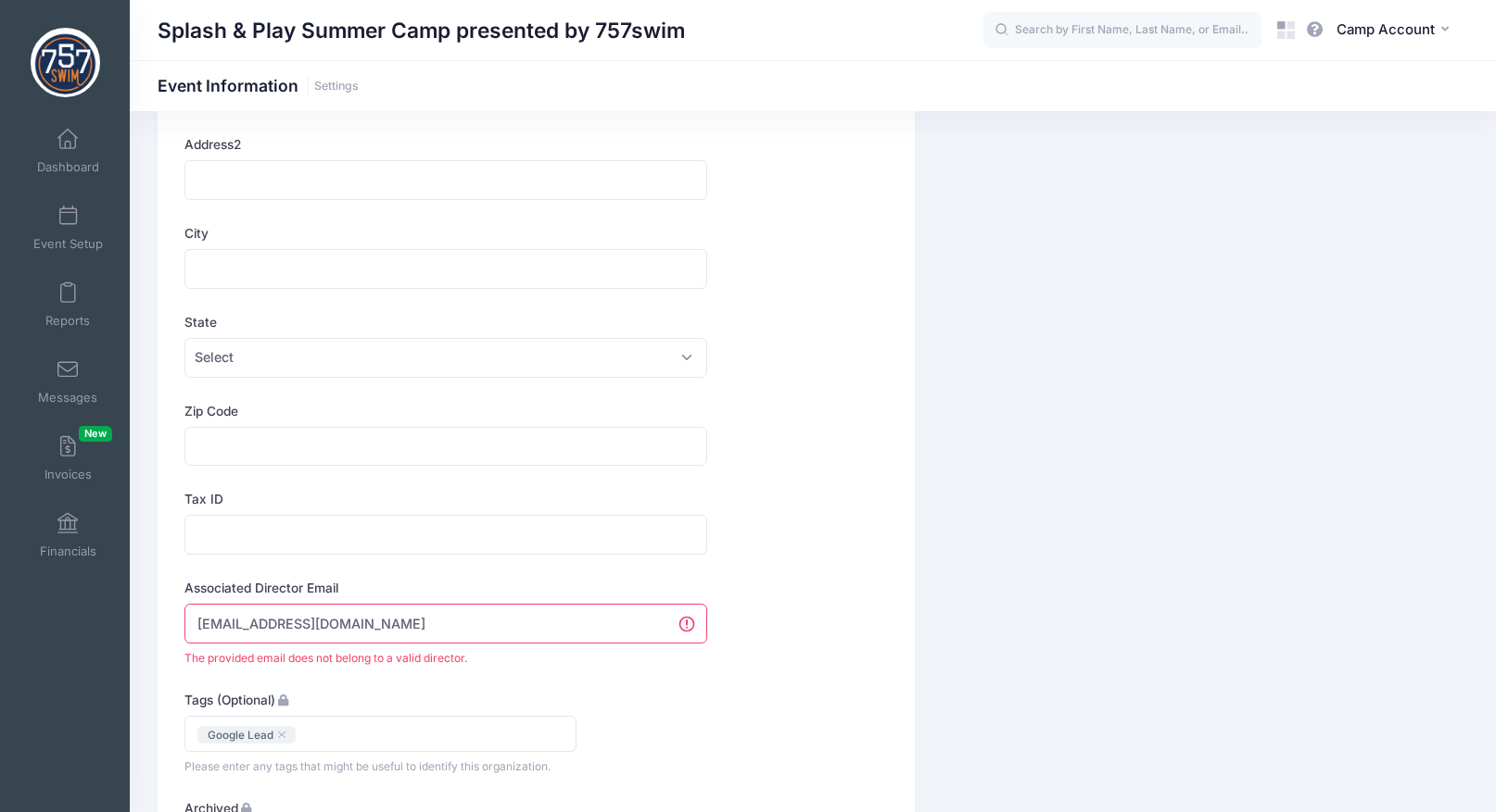
scroll to position [631, 0]
drag, startPoint x: 472, startPoint y: 633, endPoint x: 139, endPoint y: 597, distance: 334.9
click at [139, 597] on div "Event Information Completed Provide some details so participants know how to co…" at bounding box center [812, 690] width 1366 height 2364
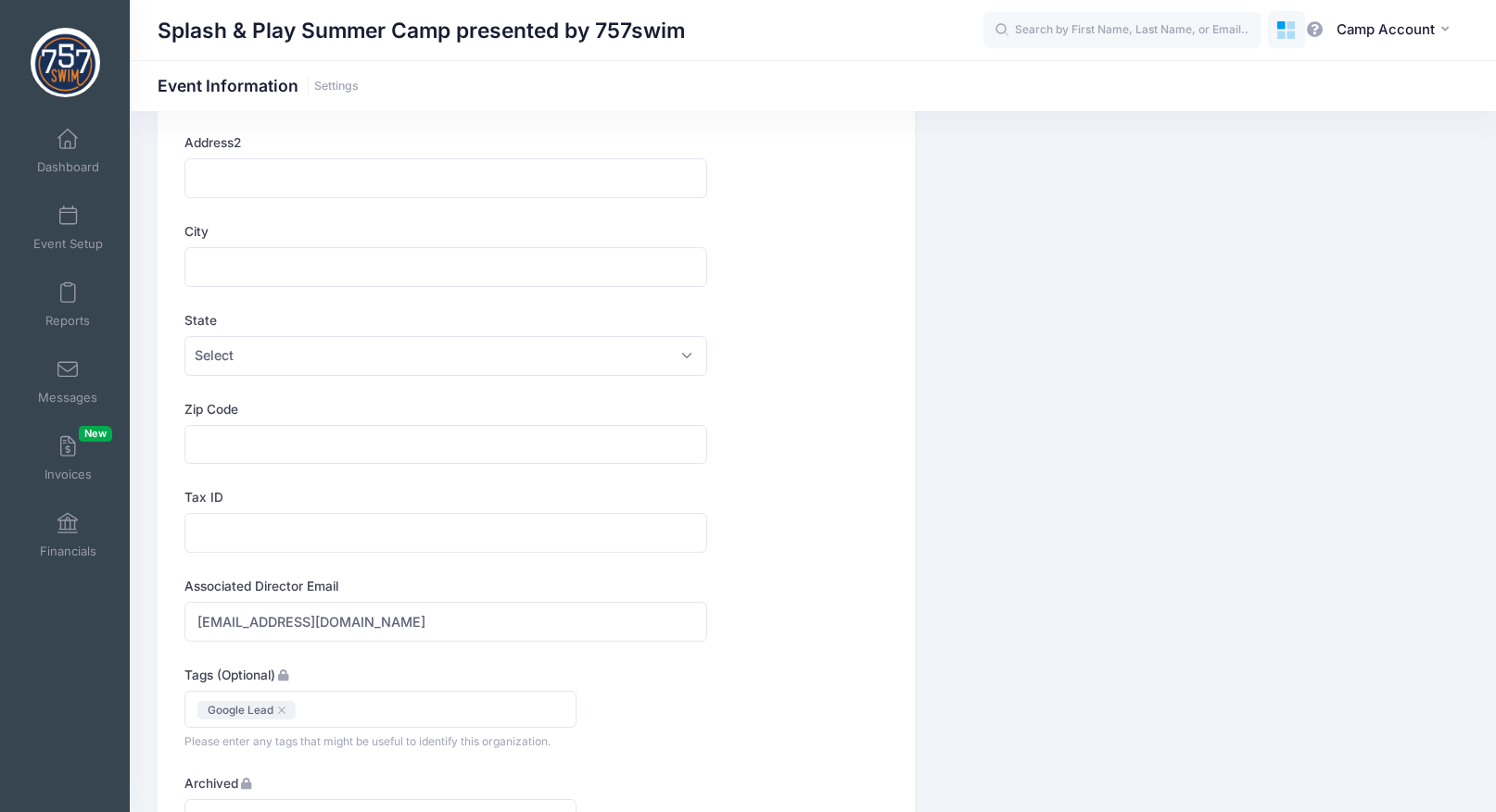
click at [1286, 38] on icon at bounding box center [1286, 31] width 22 height 22
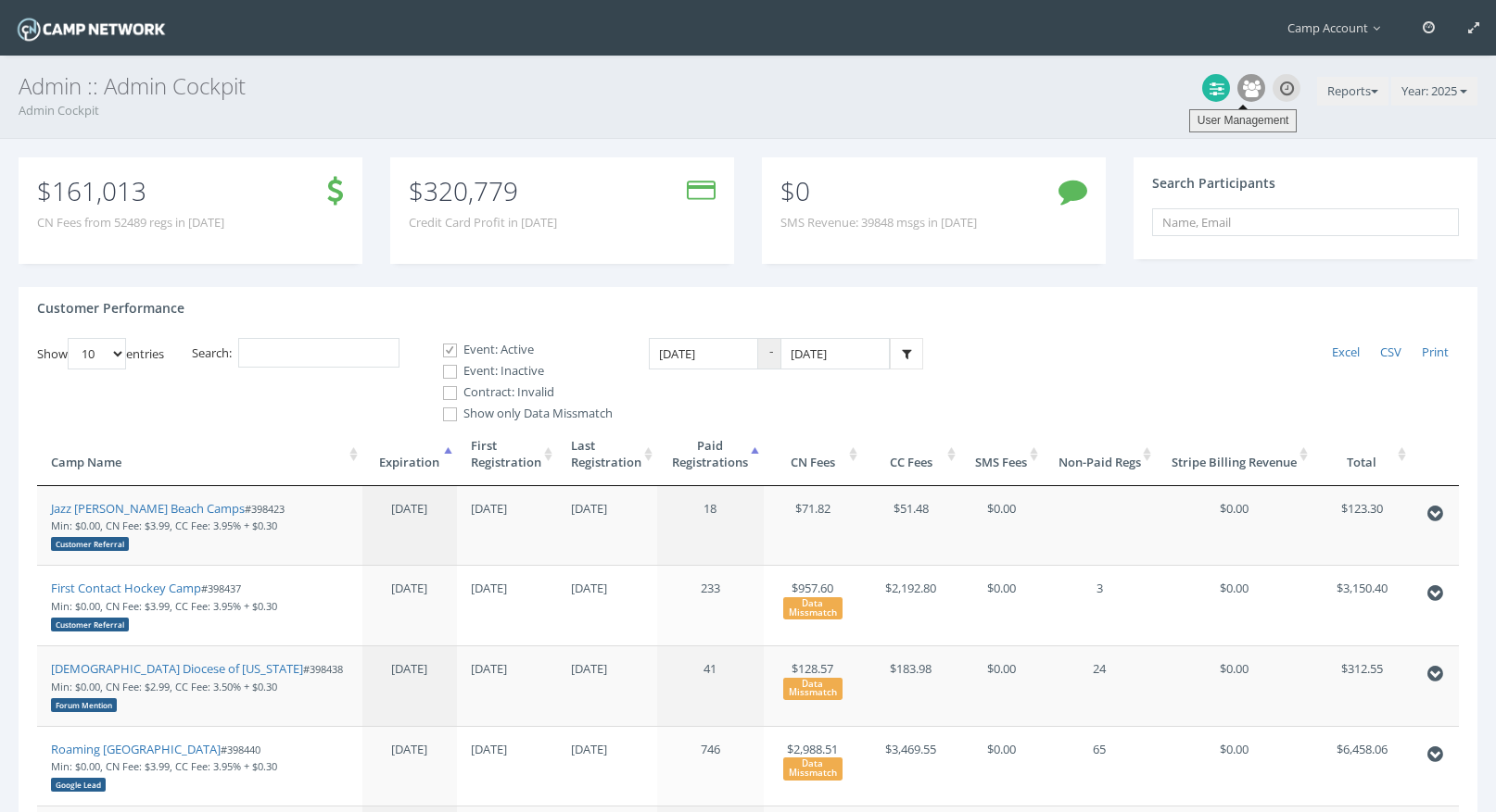
click at [1246, 91] on icon at bounding box center [1252, 88] width 18 height 17
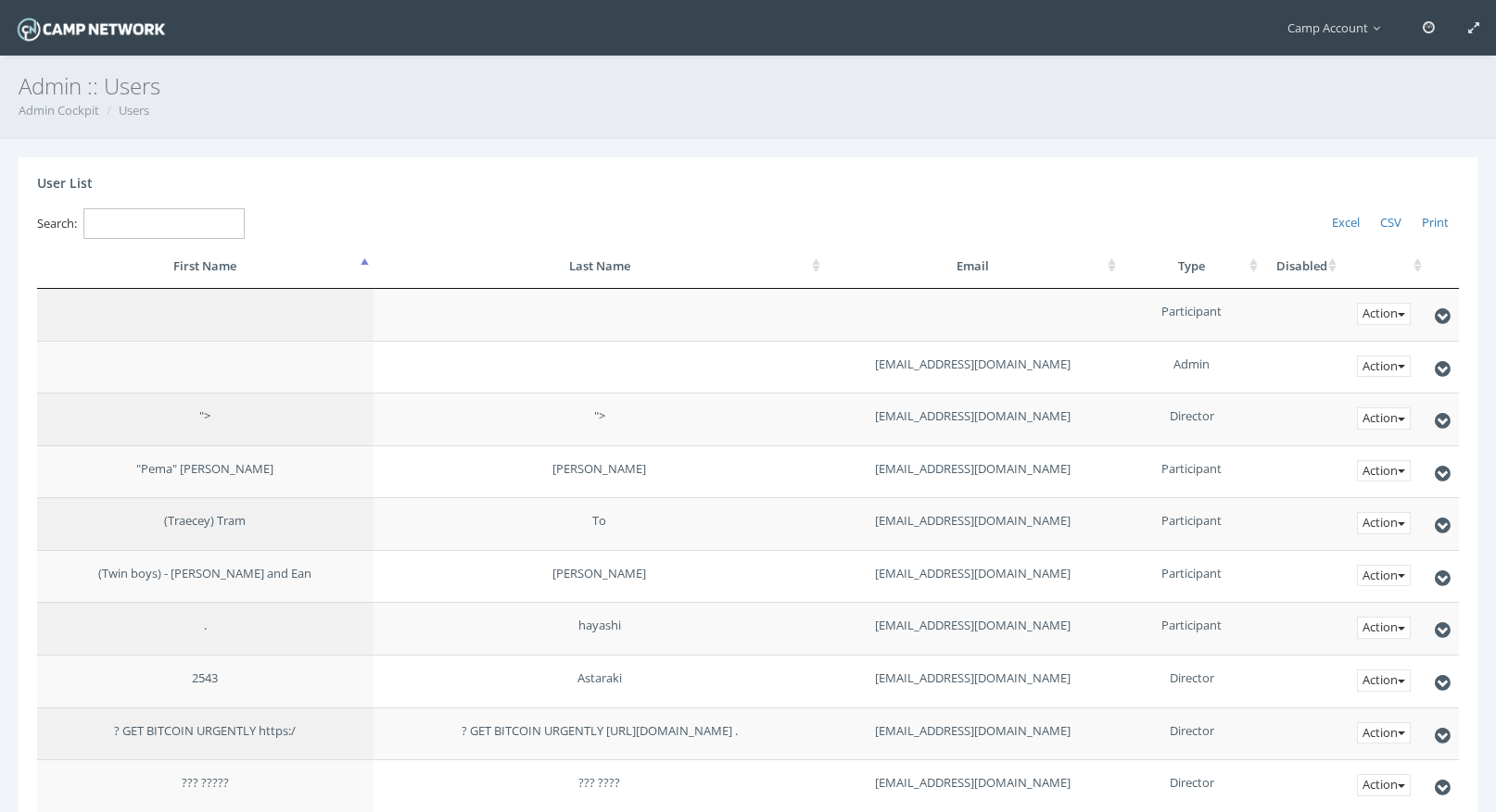
click at [189, 225] on input "Search:" at bounding box center [163, 224] width 161 height 31
paste input "[EMAIL_ADDRESS][DOMAIN_NAME]"
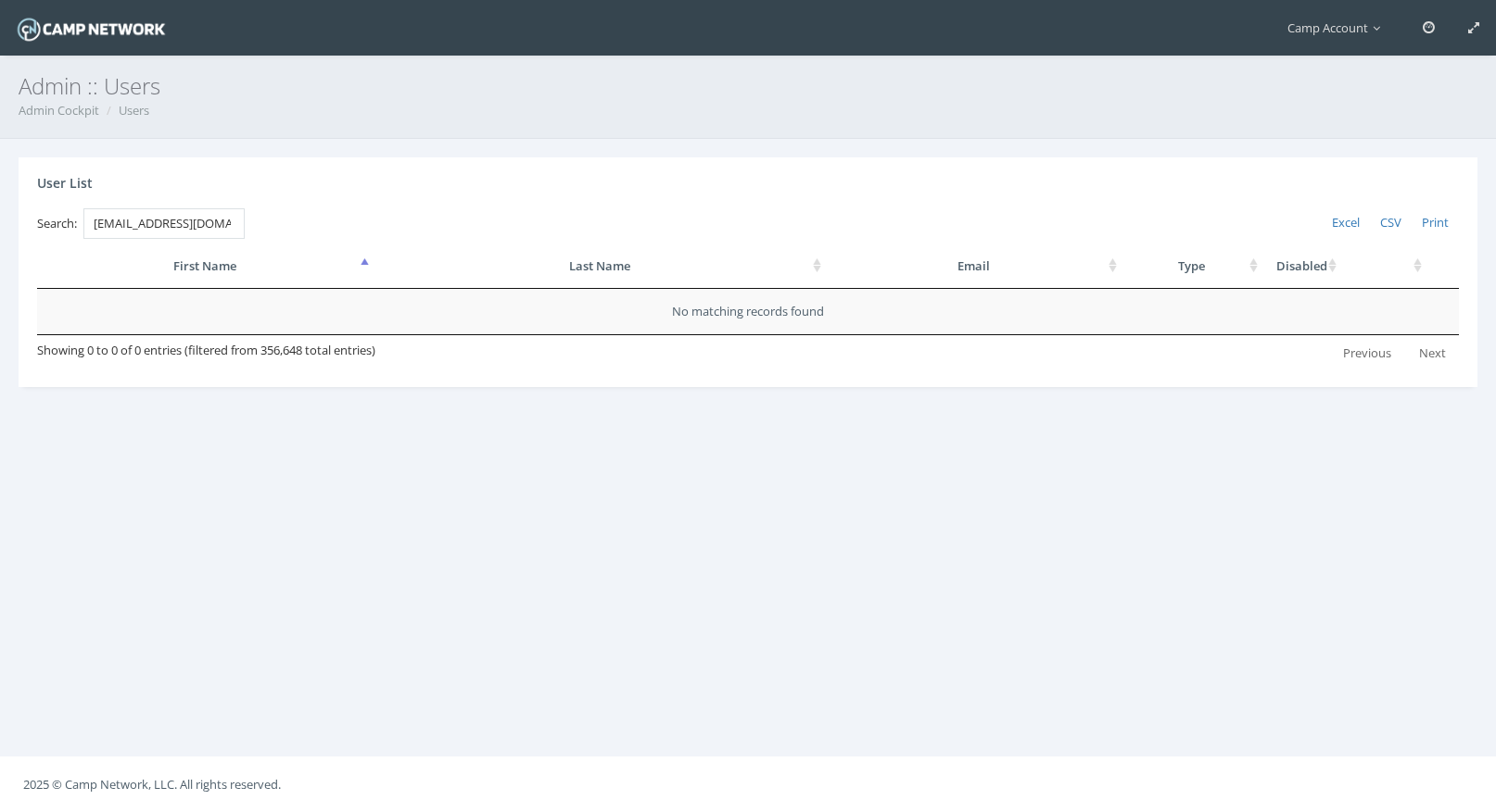
click at [671, 152] on div "Admin :: Users Admin Cockpit Users User List Excel CSV Print Search: [EMAIL_ADD…" at bounding box center [748, 406] width 1496 height 812
drag, startPoint x: 94, startPoint y: 226, endPoint x: 73, endPoint y: 226, distance: 21.0
click at [73, 226] on label "Search: [EMAIL_ADDRESS][DOMAIN_NAME]" at bounding box center [140, 224] width 208 height 31
click at [83, 226] on input "[EMAIL_ADDRESS][DOMAIN_NAME]" at bounding box center [163, 224] width 161 height 31
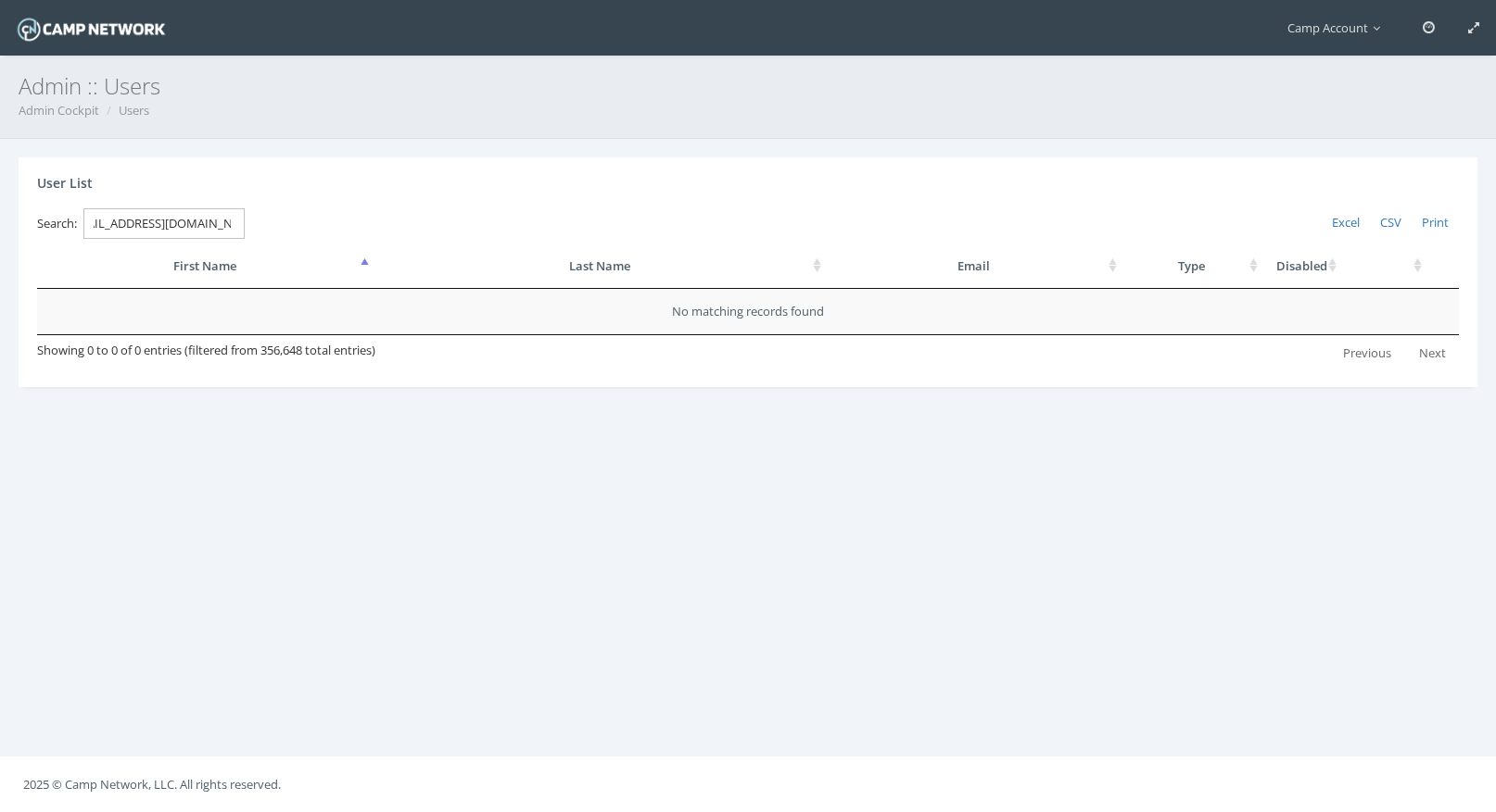
drag, startPoint x: 95, startPoint y: 225, endPoint x: 427, endPoint y: 251, distance: 333.0
click at [427, 251] on div "Excel CSV Print Search: [EMAIL_ADDRESS][DOMAIN_NAME] Processing... First Name L…" at bounding box center [747, 289] width 1422 height 161
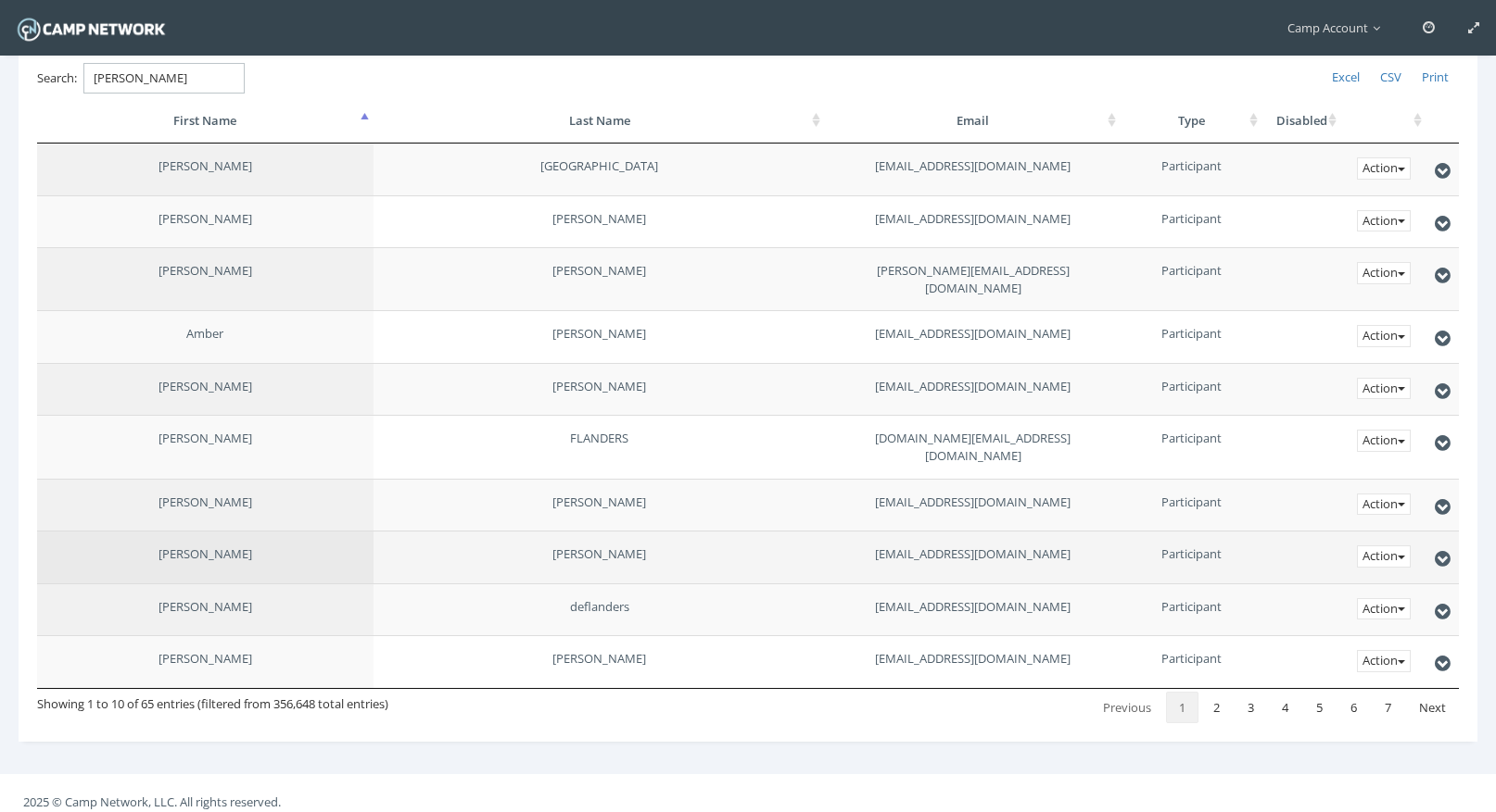
scroll to position [0, 0]
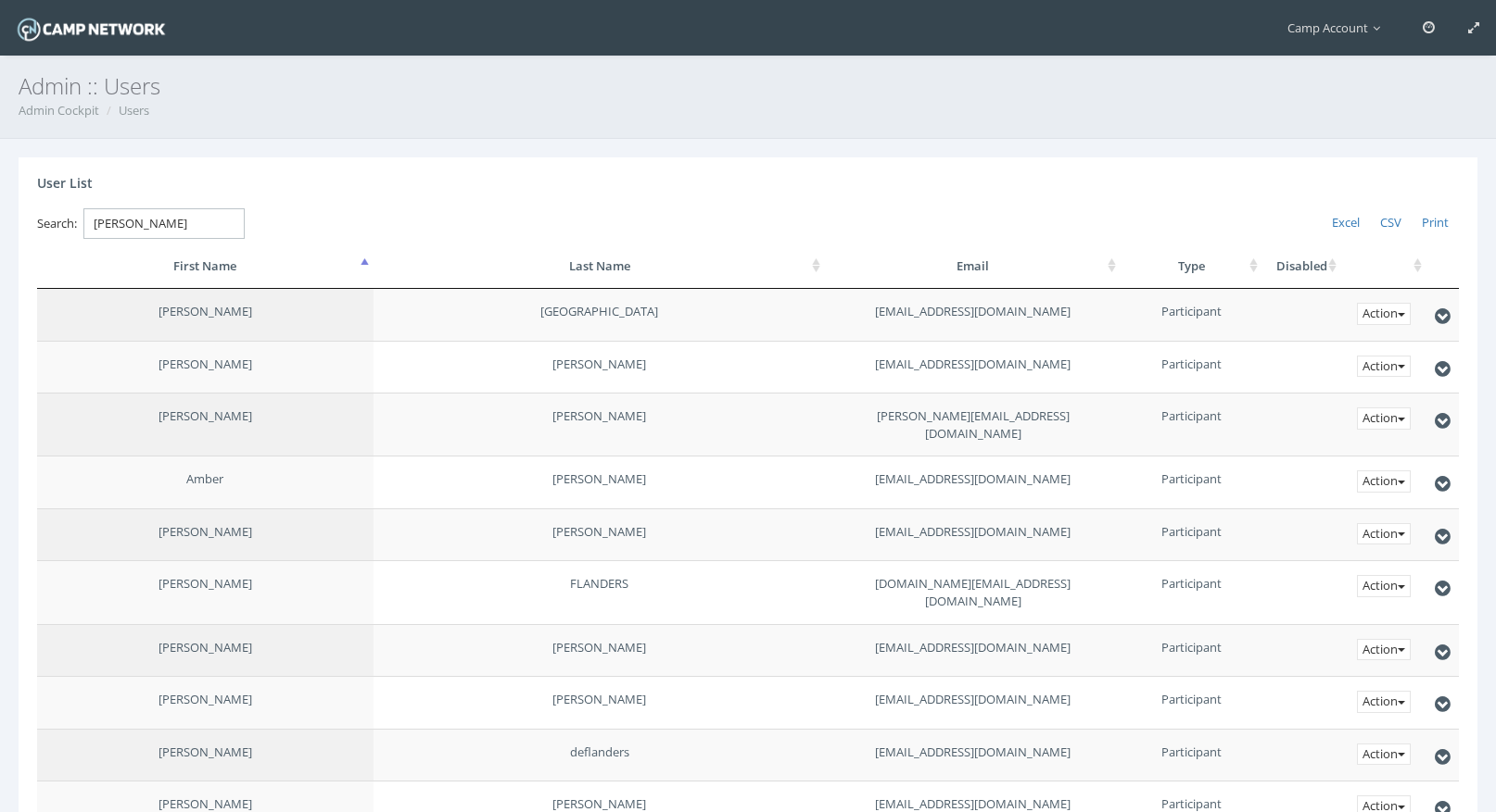
type input "[PERSON_NAME]"
click at [227, 271] on th "First Name" at bounding box center [205, 266] width 336 height 46
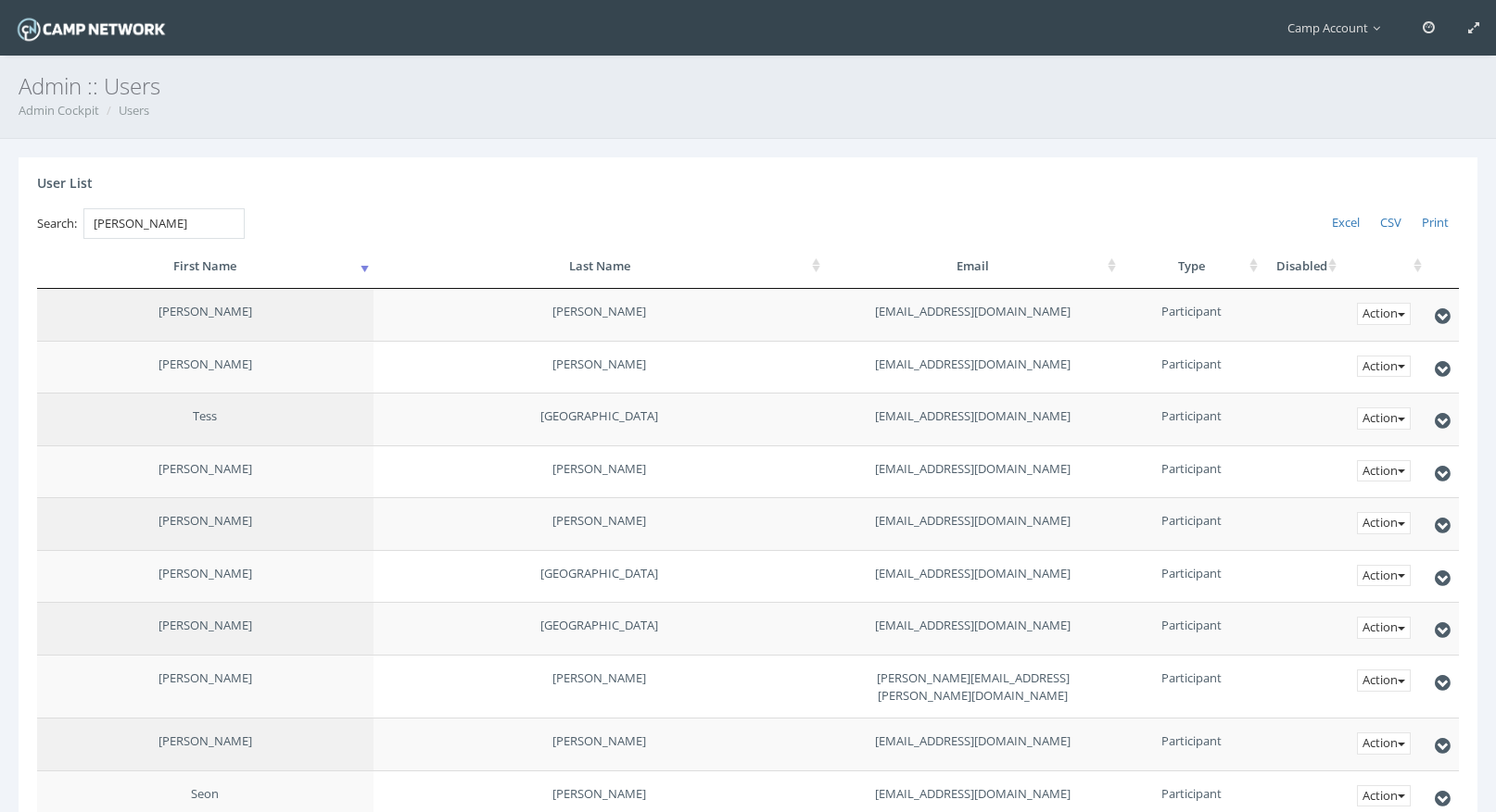
scroll to position [145, 0]
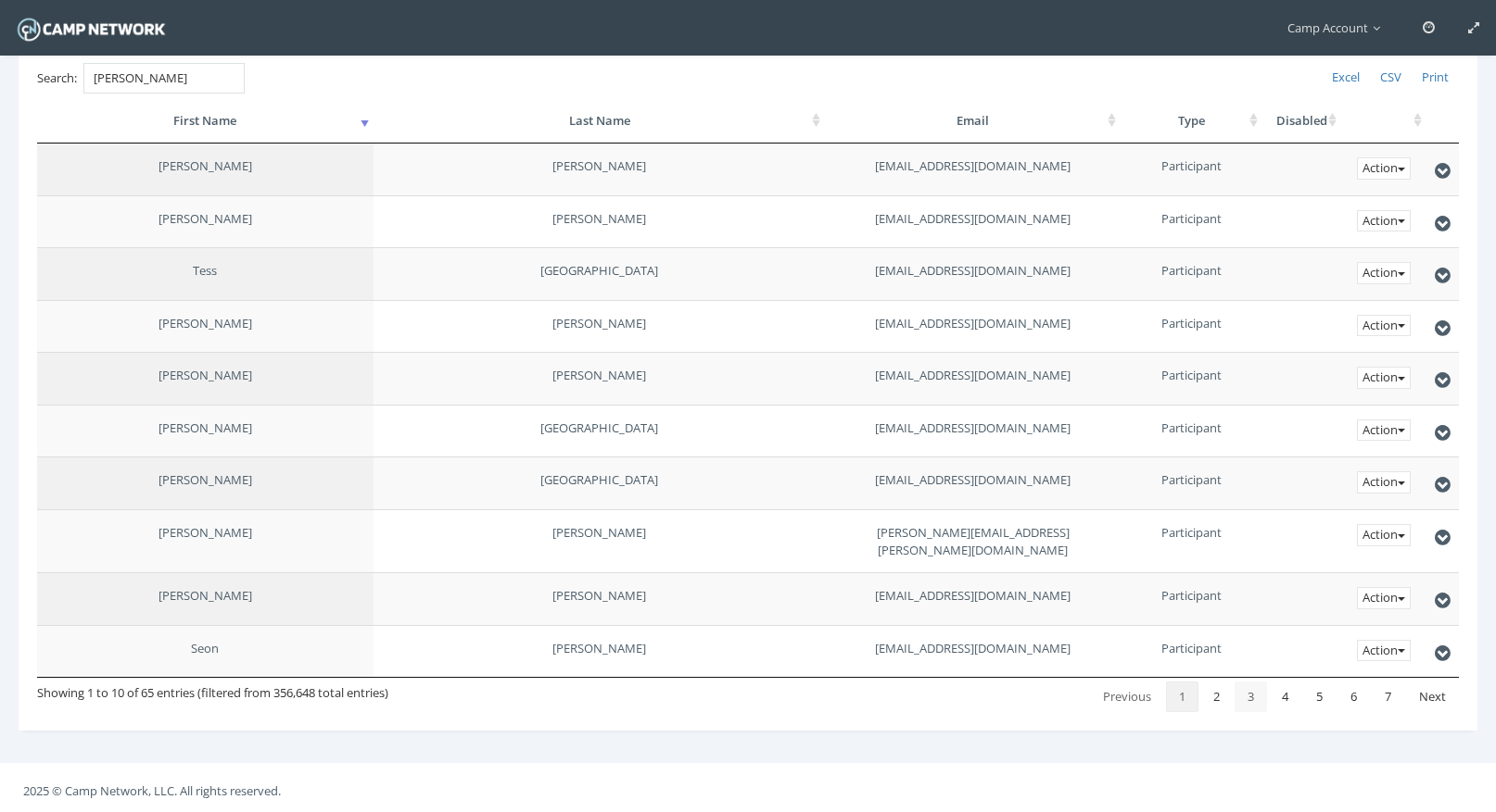
click at [1246, 694] on link "3" at bounding box center [1251, 697] width 33 height 32
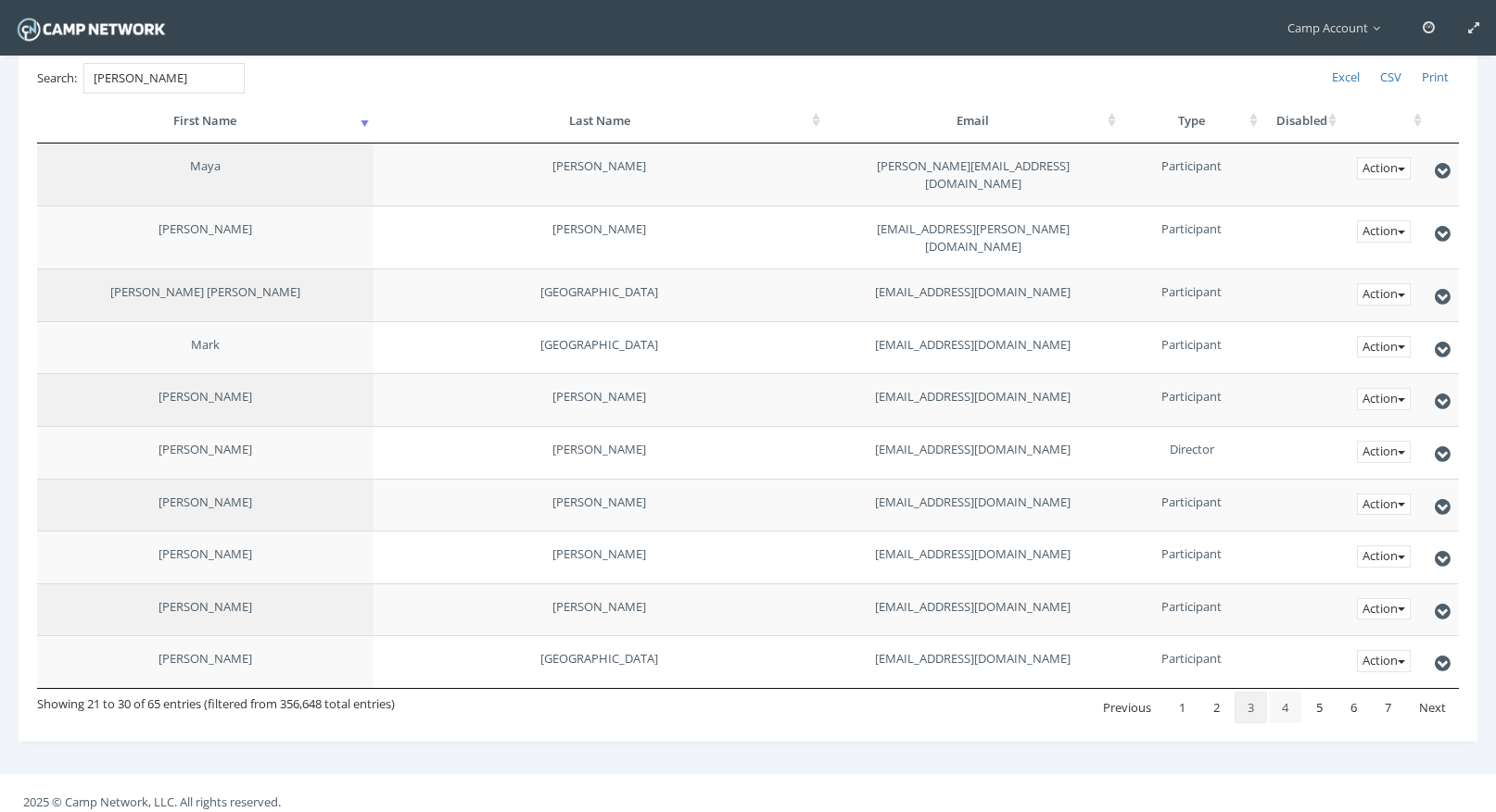
click at [1272, 692] on link "4" at bounding box center [1284, 708] width 33 height 32
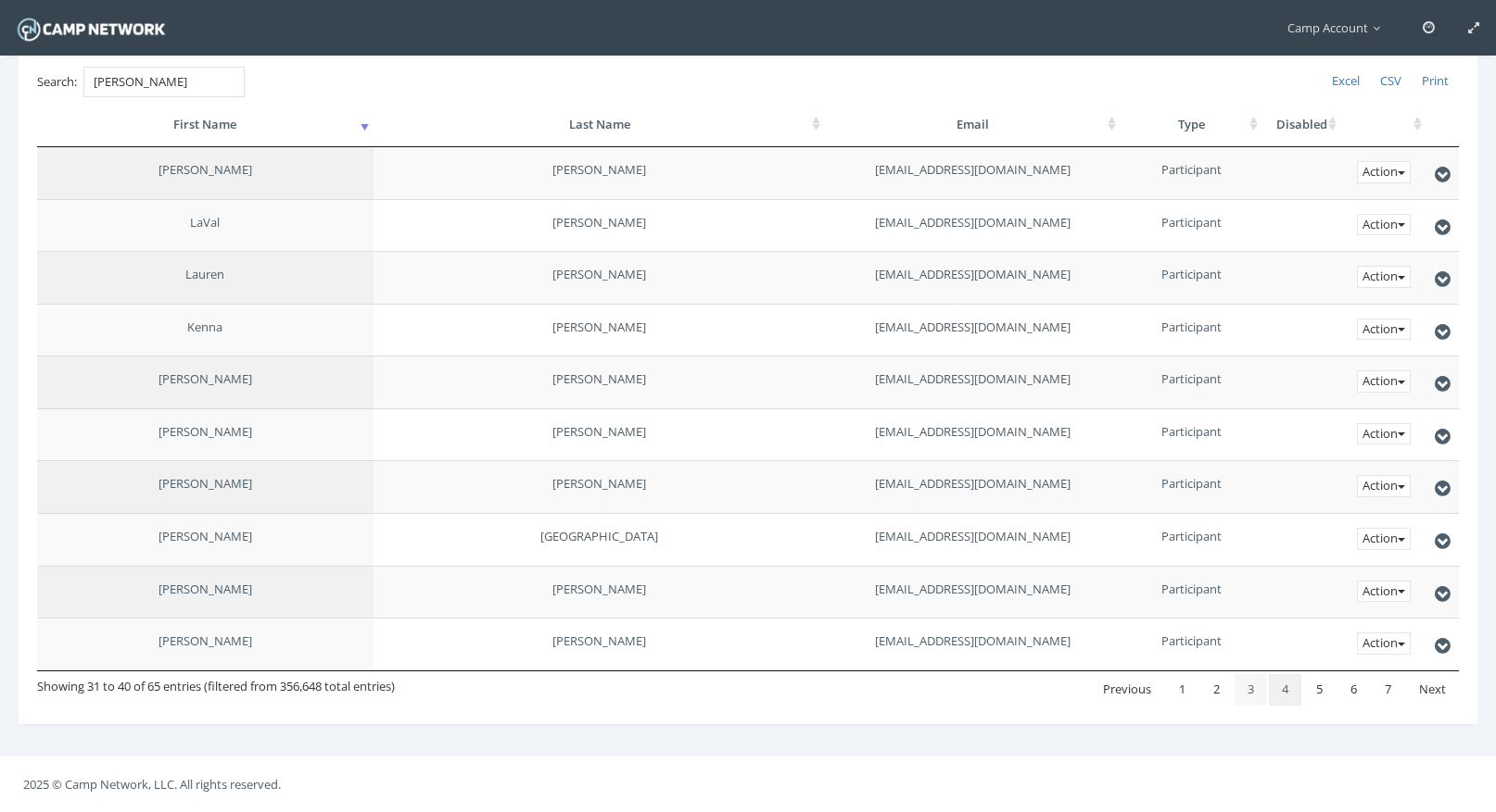
click at [1257, 693] on link "3" at bounding box center [1251, 690] width 33 height 32
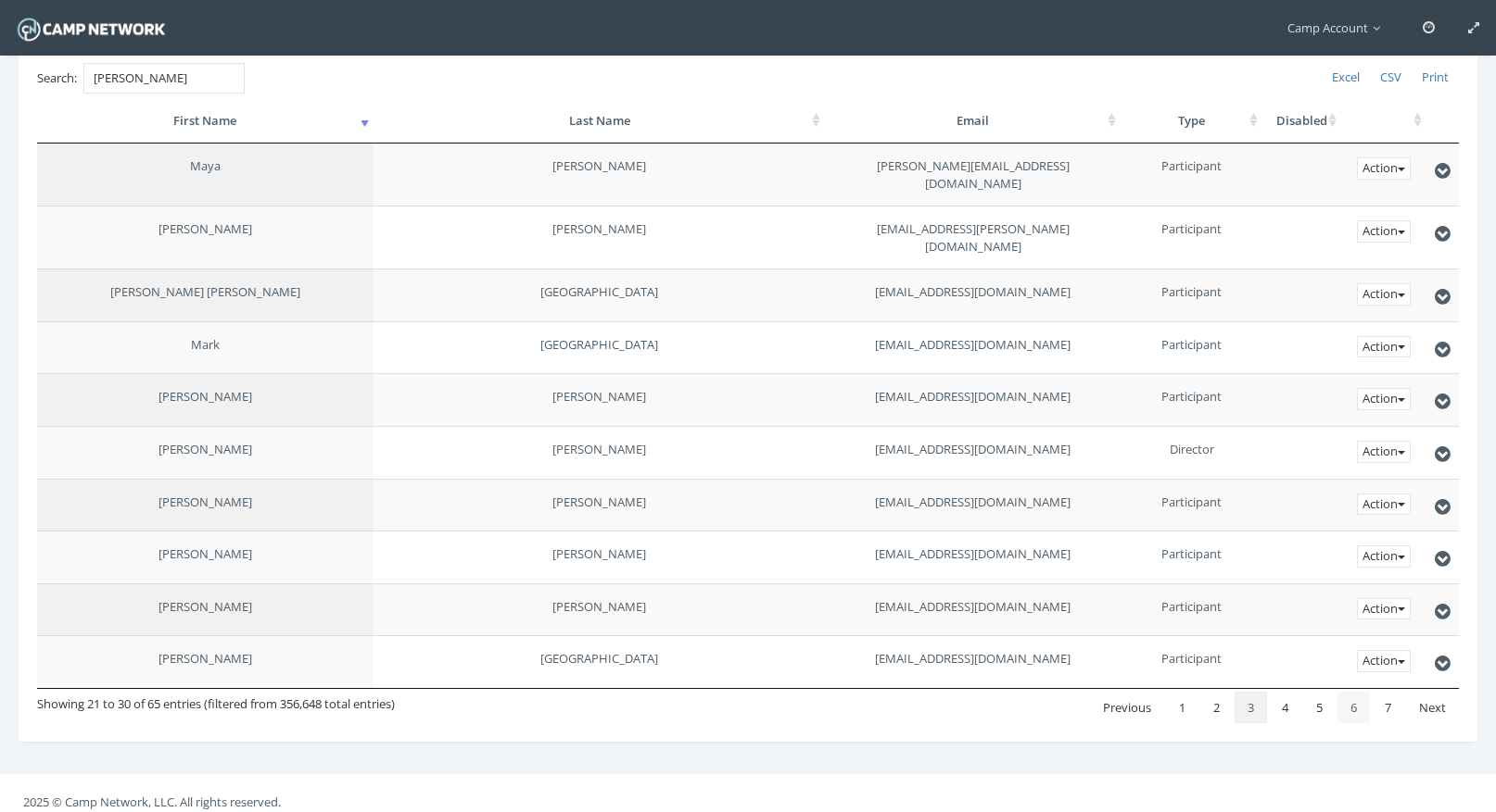
click at [1354, 693] on link "6" at bounding box center [1354, 708] width 33 height 32
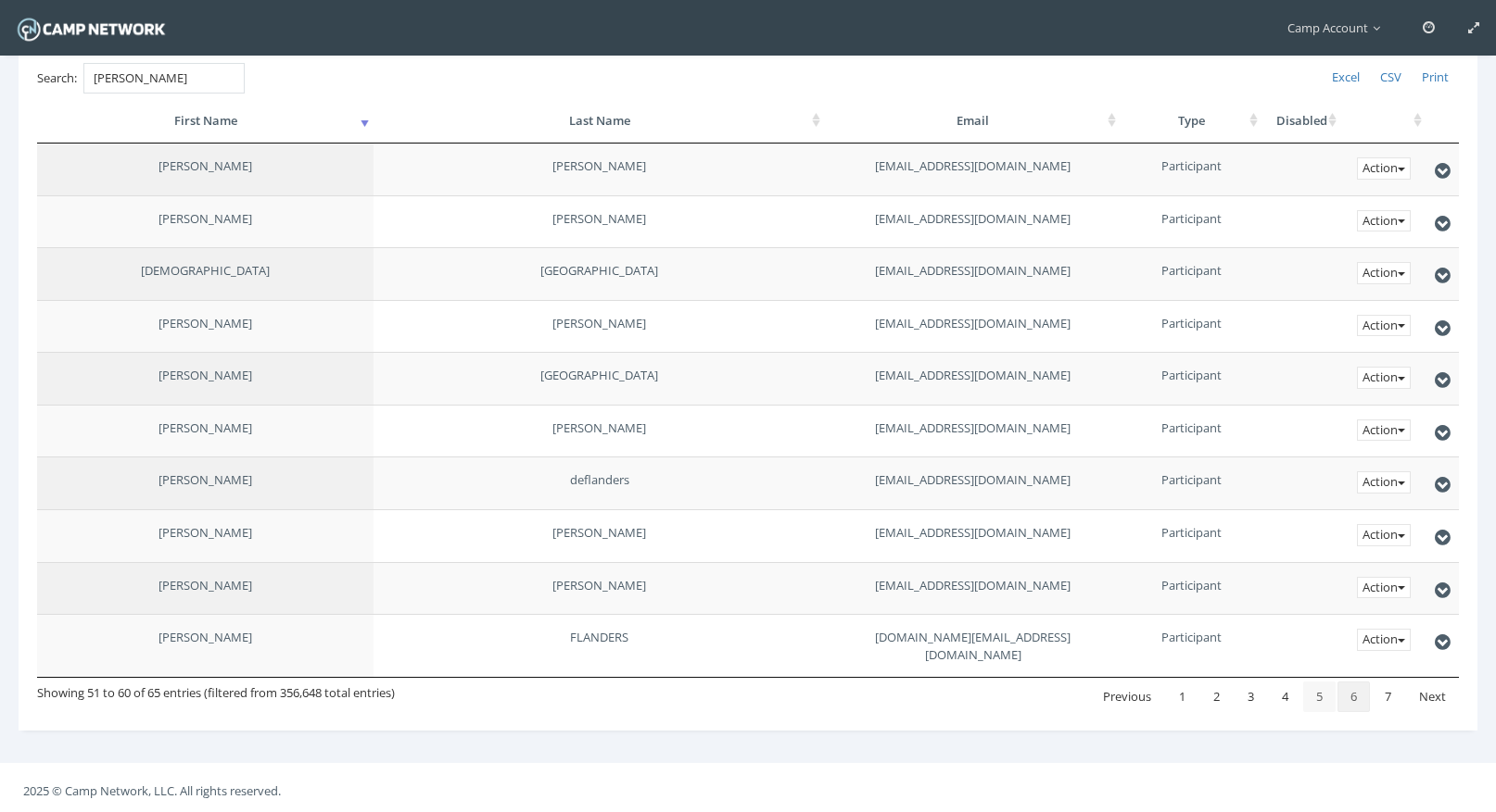
click at [1318, 692] on link "5" at bounding box center [1319, 697] width 33 height 32
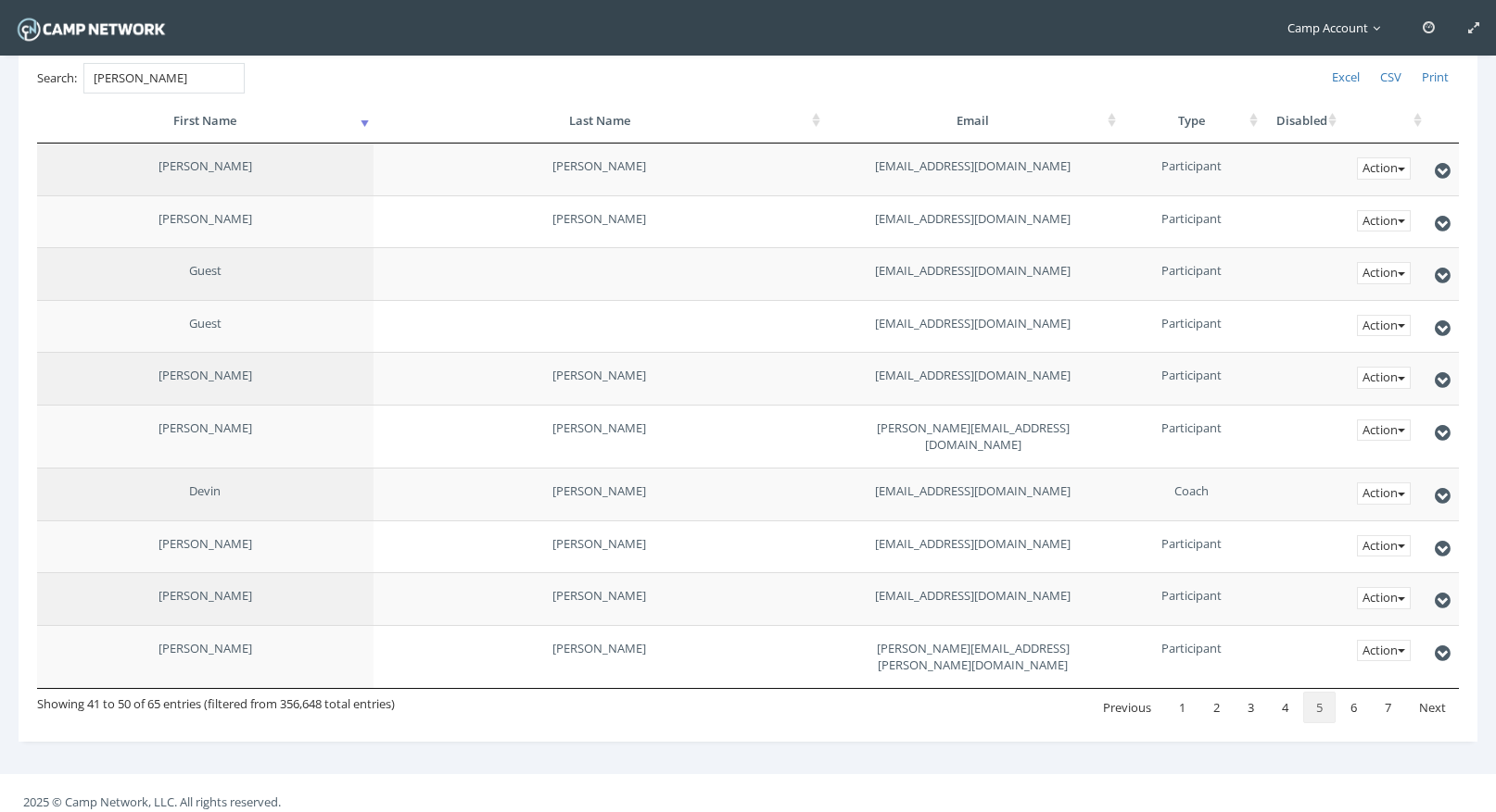
click at [1307, 22] on span "Camp Account" at bounding box center [1338, 28] width 102 height 17
click at [1299, 315] on link "Log out" at bounding box center [1332, 314] width 146 height 31
